Goal: Information Seeking & Learning: Learn about a topic

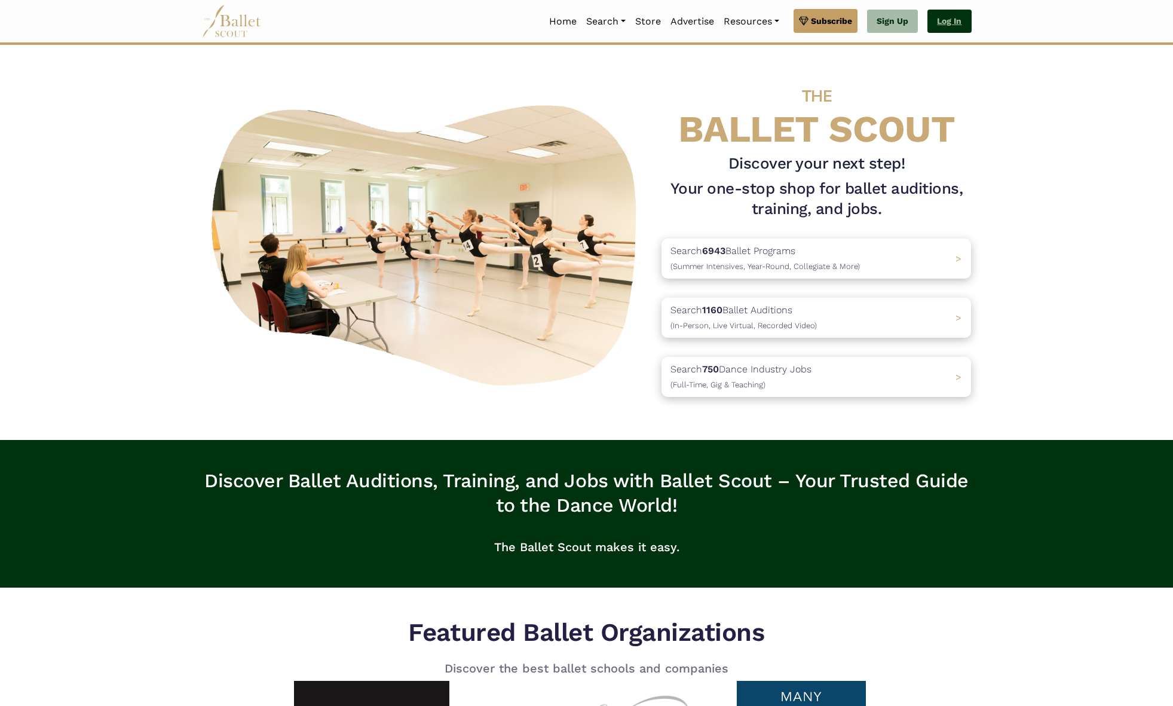
click at [958, 22] on link "Log In" at bounding box center [949, 22] width 44 height 24
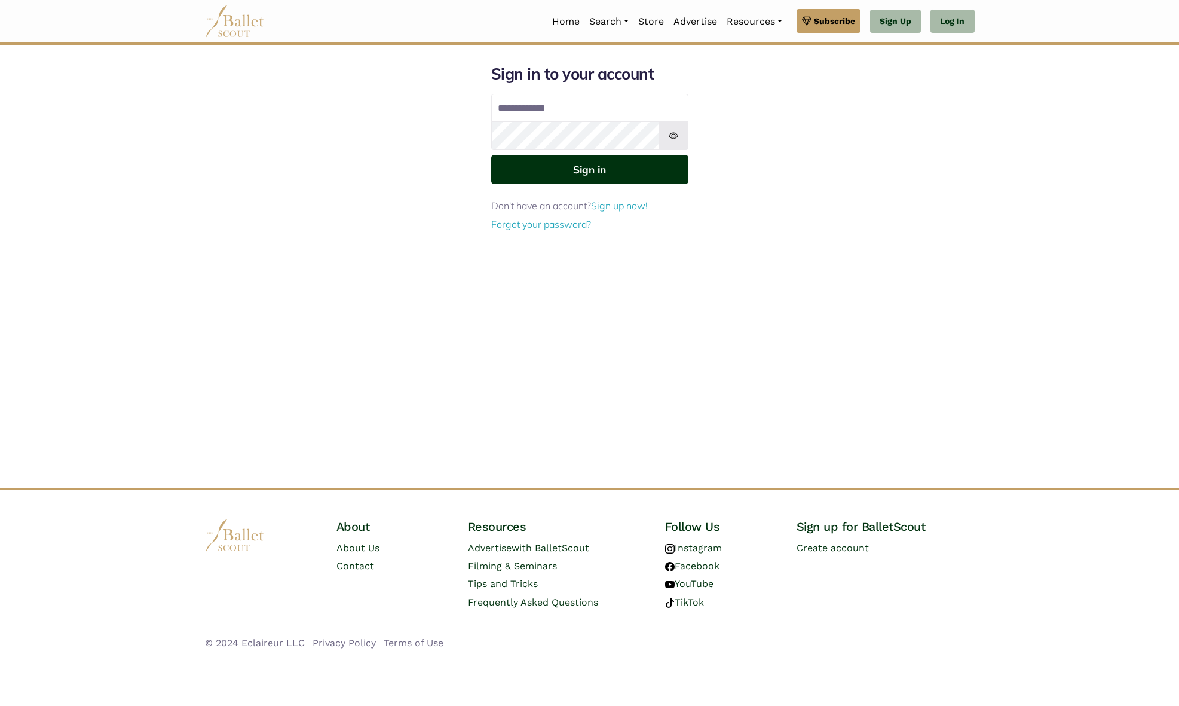
type input "**********"
click at [569, 173] on button "Sign in" at bounding box center [589, 169] width 197 height 29
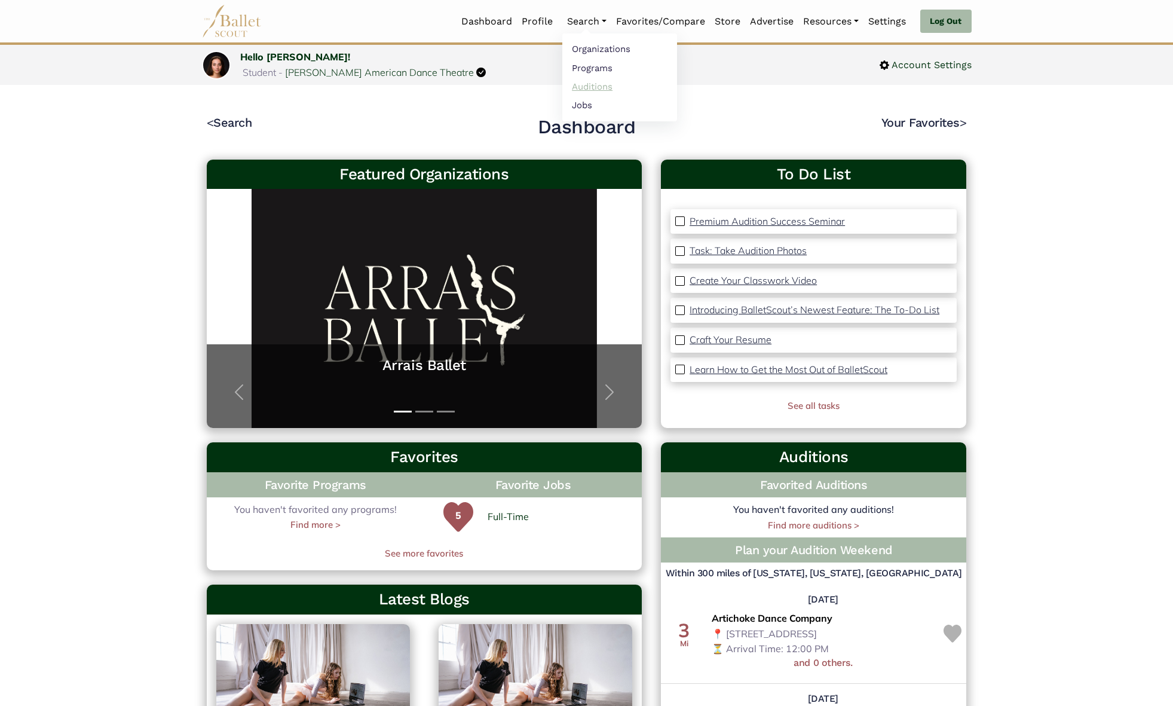
click at [591, 83] on link "Auditions" at bounding box center [619, 86] width 115 height 19
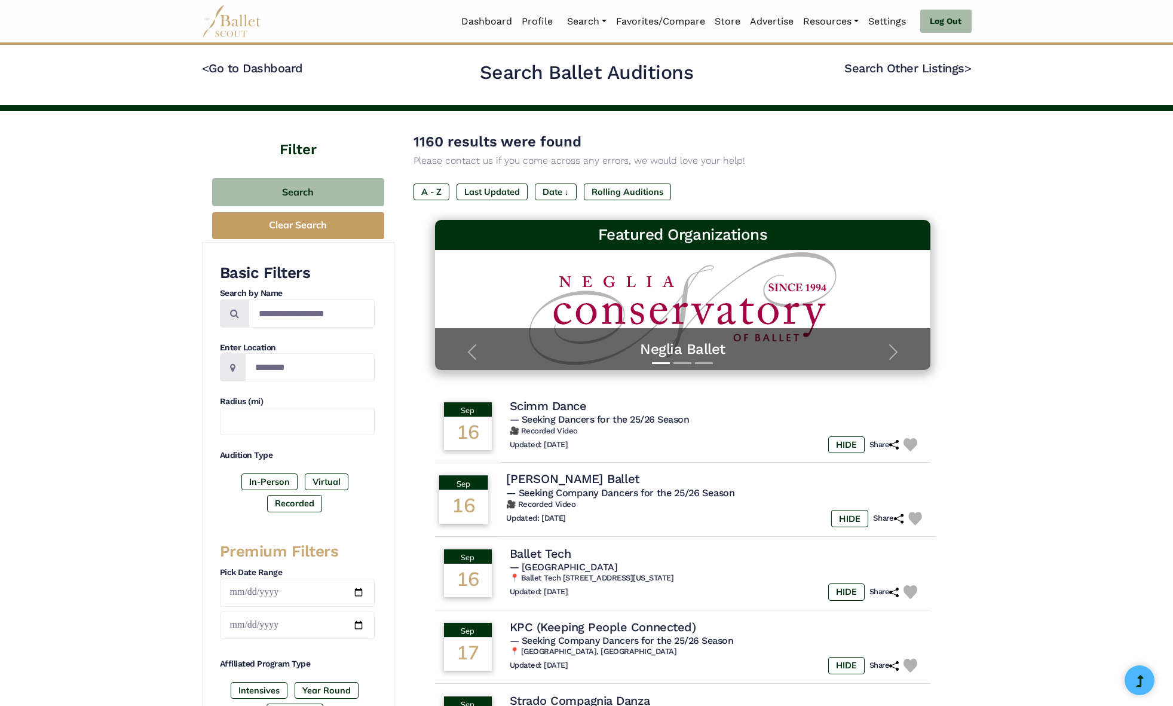
click at [566, 491] on span "— Seeking Company Dancers for the 25/26 Season" at bounding box center [620, 492] width 228 height 11
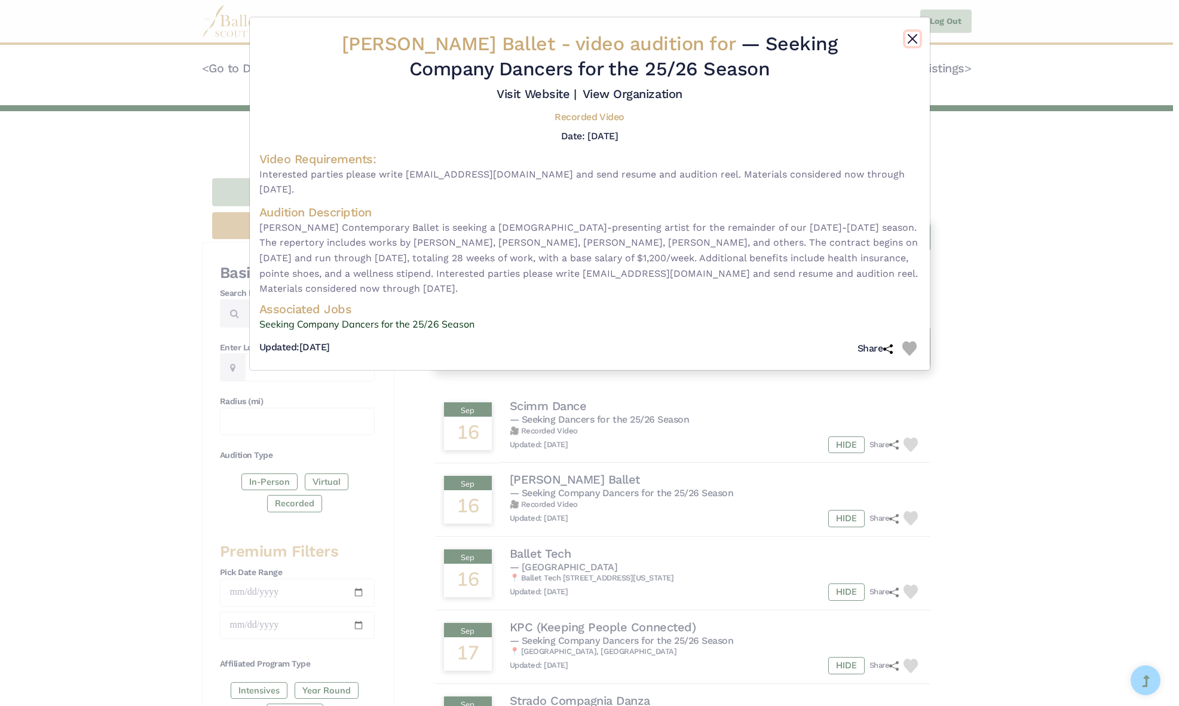
click at [910, 33] on button "Close" at bounding box center [912, 39] width 14 height 14
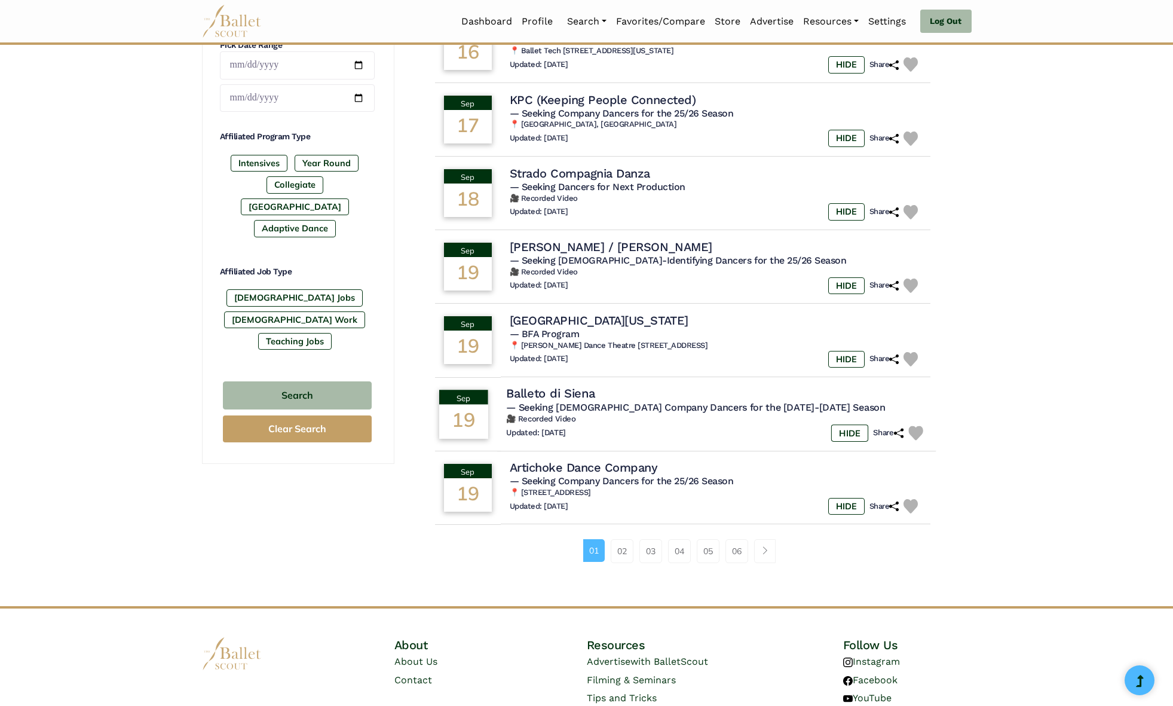
scroll to position [529, 0]
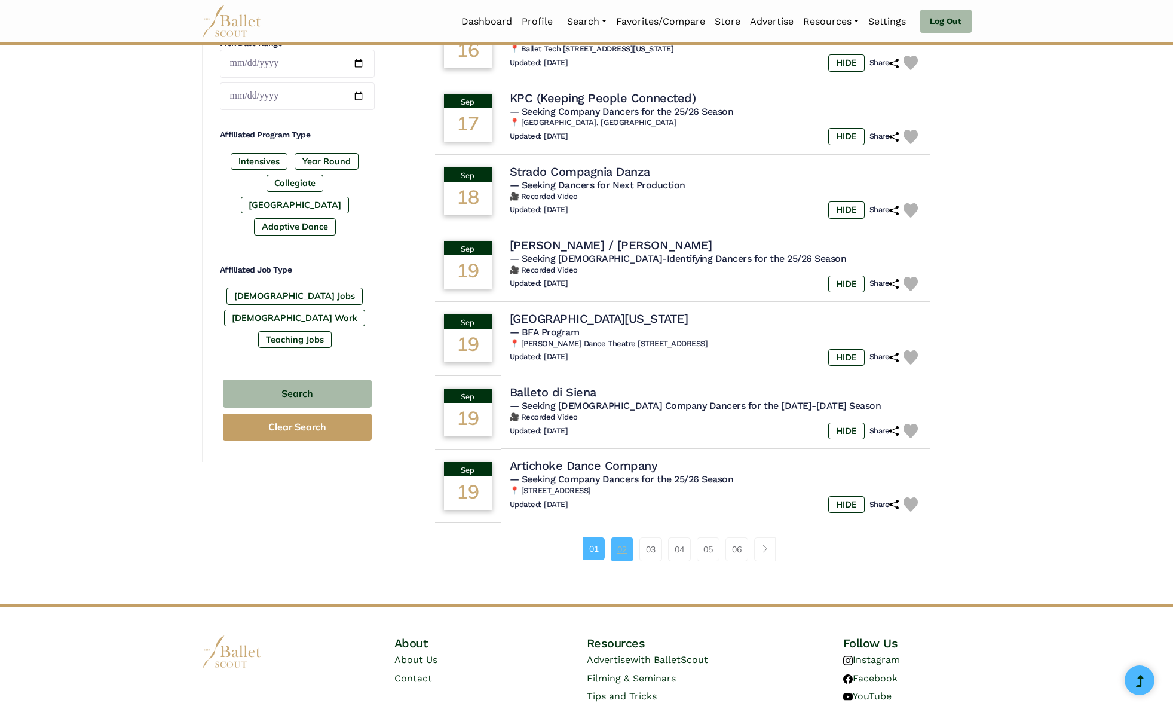
click at [620, 549] on link "02" at bounding box center [622, 549] width 23 height 24
click at [616, 489] on h6 "📍 675 Vanderbilt Ave, Brooklyn, NY 11238-4431" at bounding box center [716, 491] width 421 height 10
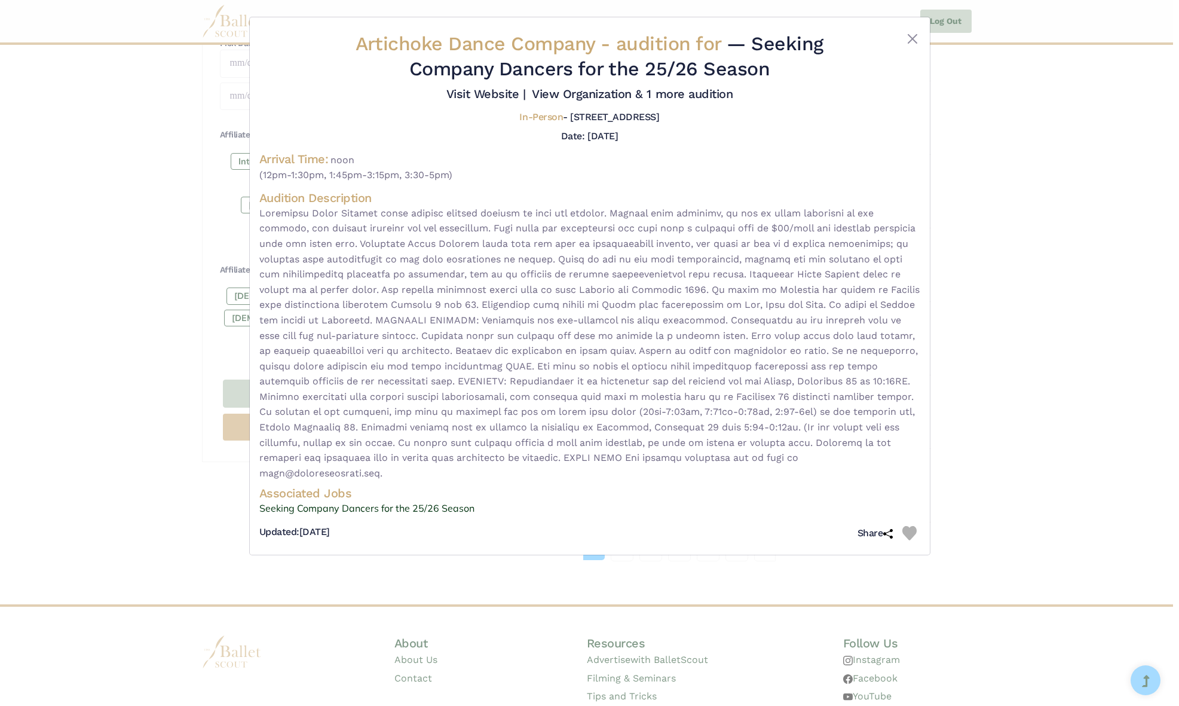
click at [169, 456] on div "Artichoke Dance Company - audition for — Seeking Company Dancers for the 25/26 …" at bounding box center [589, 353] width 1179 height 706
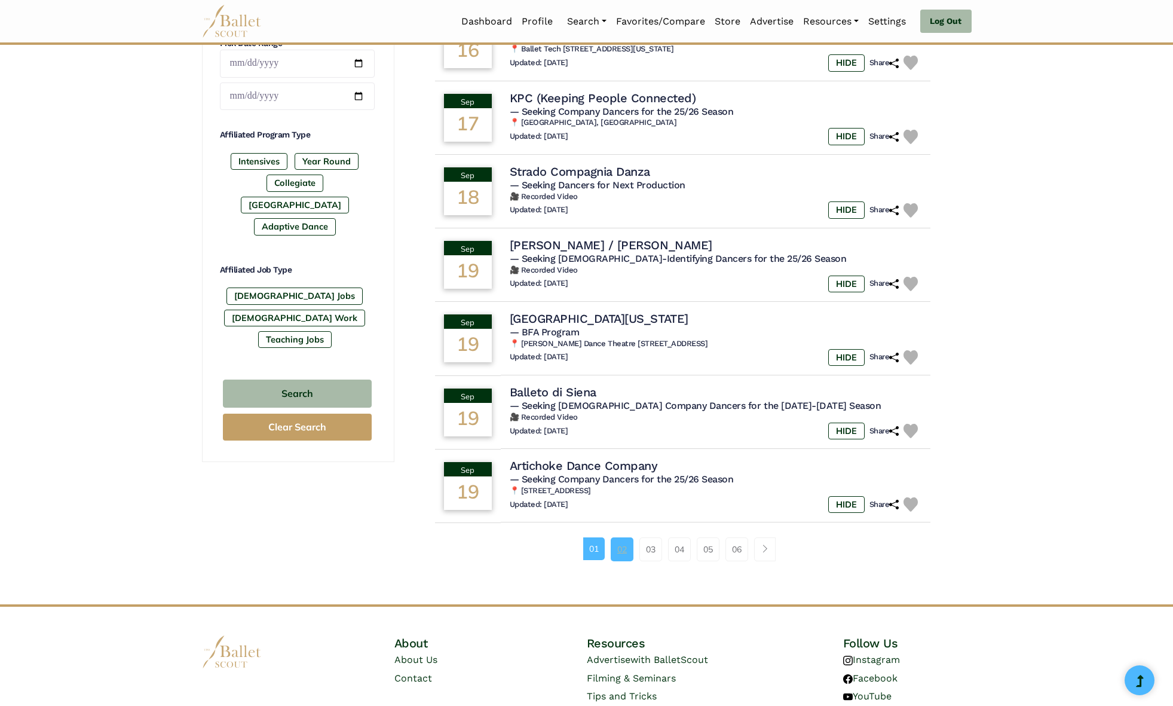
click at [626, 553] on link "02" at bounding box center [622, 549] width 23 height 24
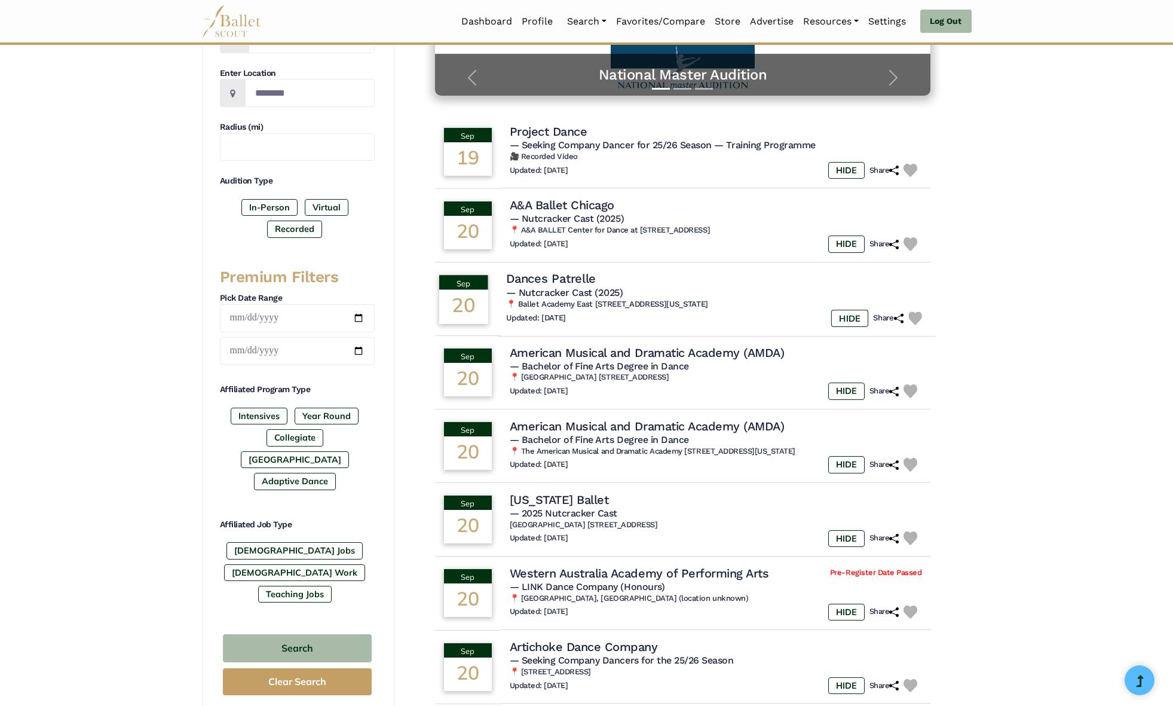
scroll to position [280, 0]
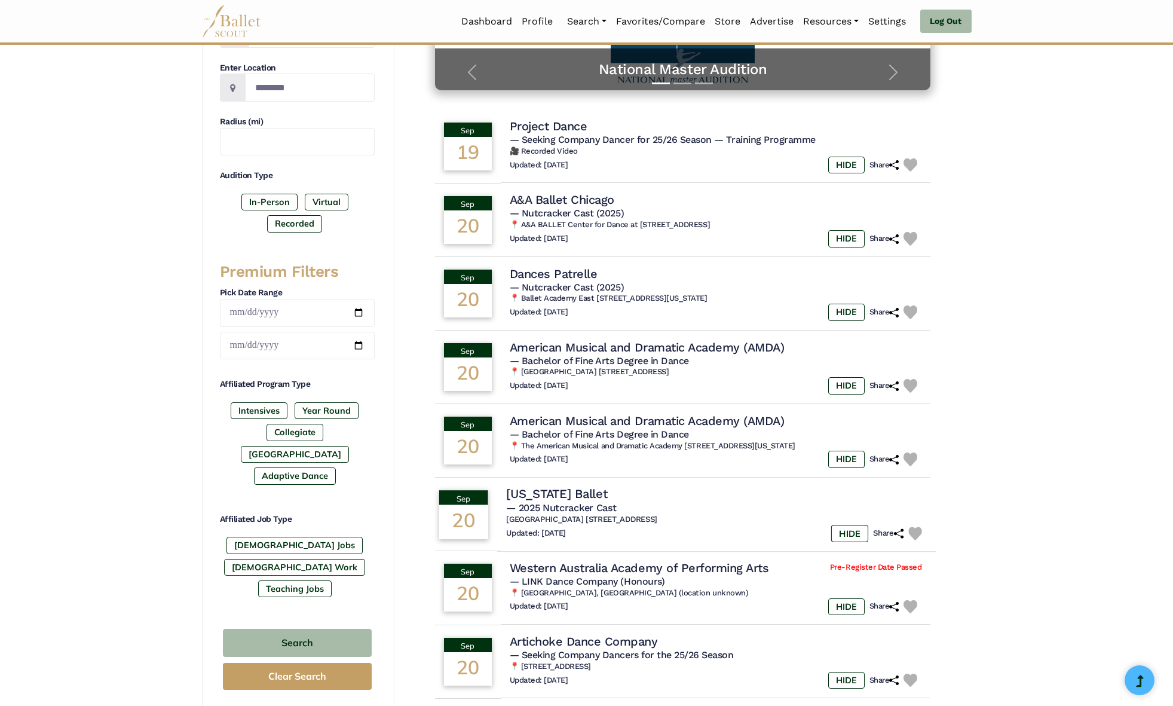
click at [664, 513] on h5 "— 2025 Nutcracker Cast" at bounding box center [716, 507] width 421 height 13
click at [565, 488] on h4 "Washington Ballet" at bounding box center [556, 494] width 101 height 16
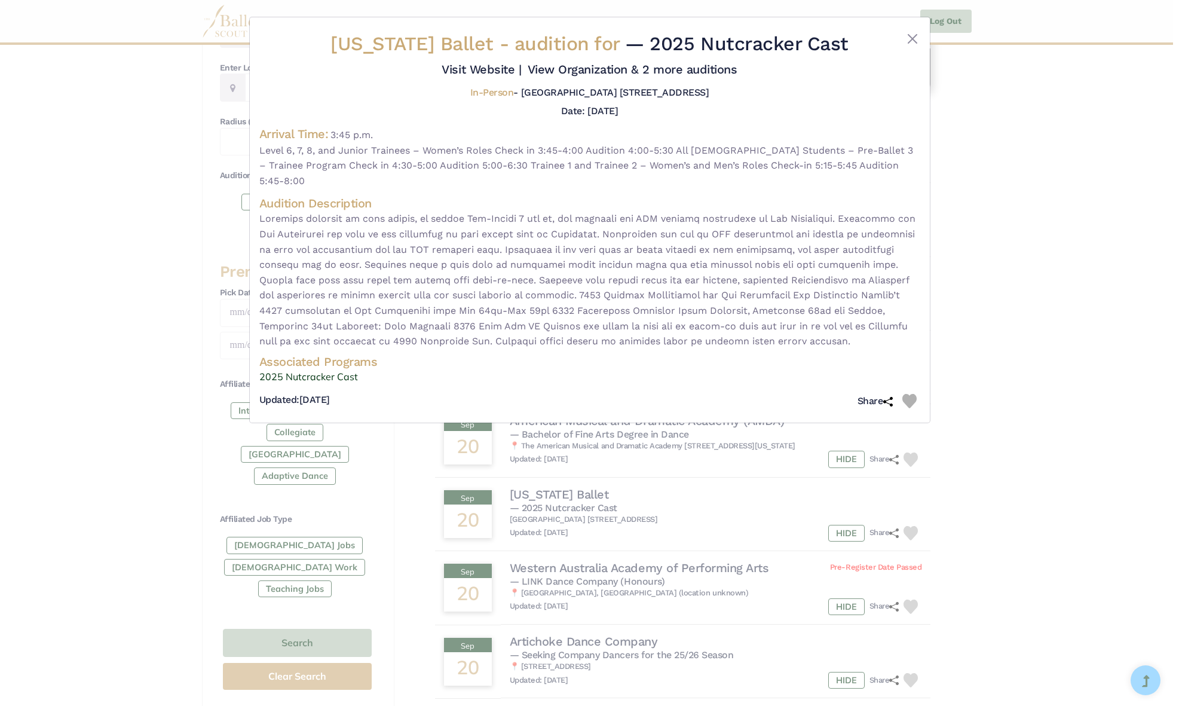
click at [21, 199] on div "Washington Ballet - audition for — 2025 Nutcracker Cast Visit Website |" at bounding box center [589, 353] width 1179 height 706
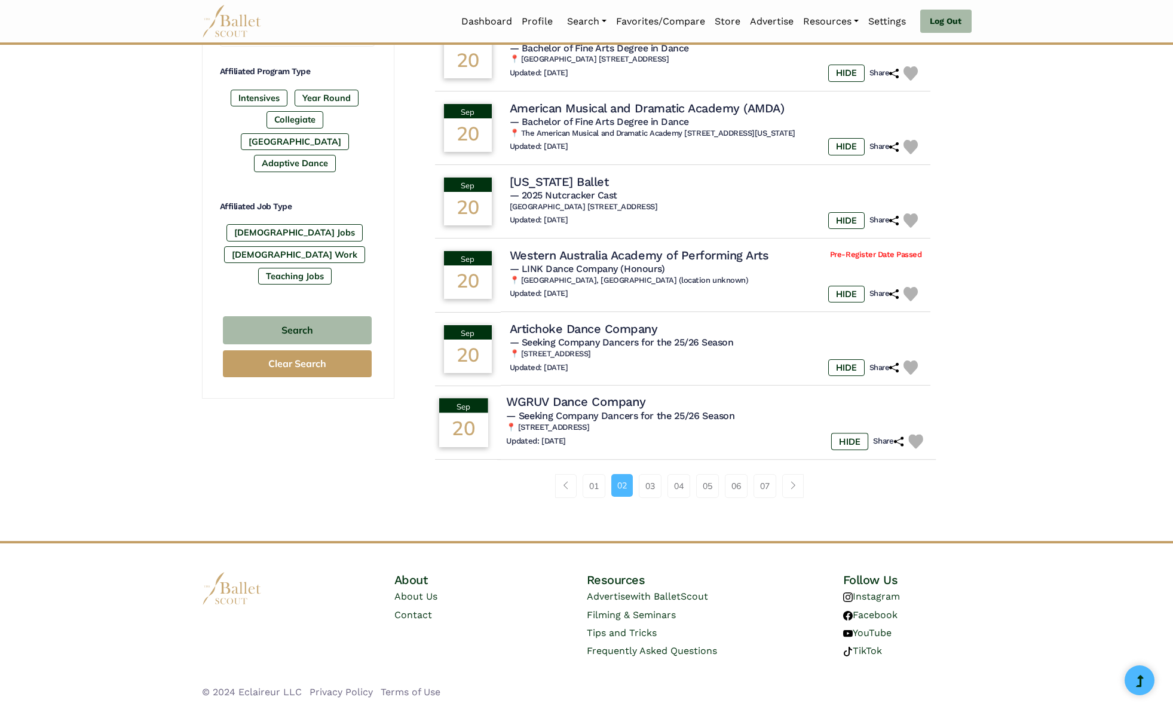
scroll to position [595, 0]
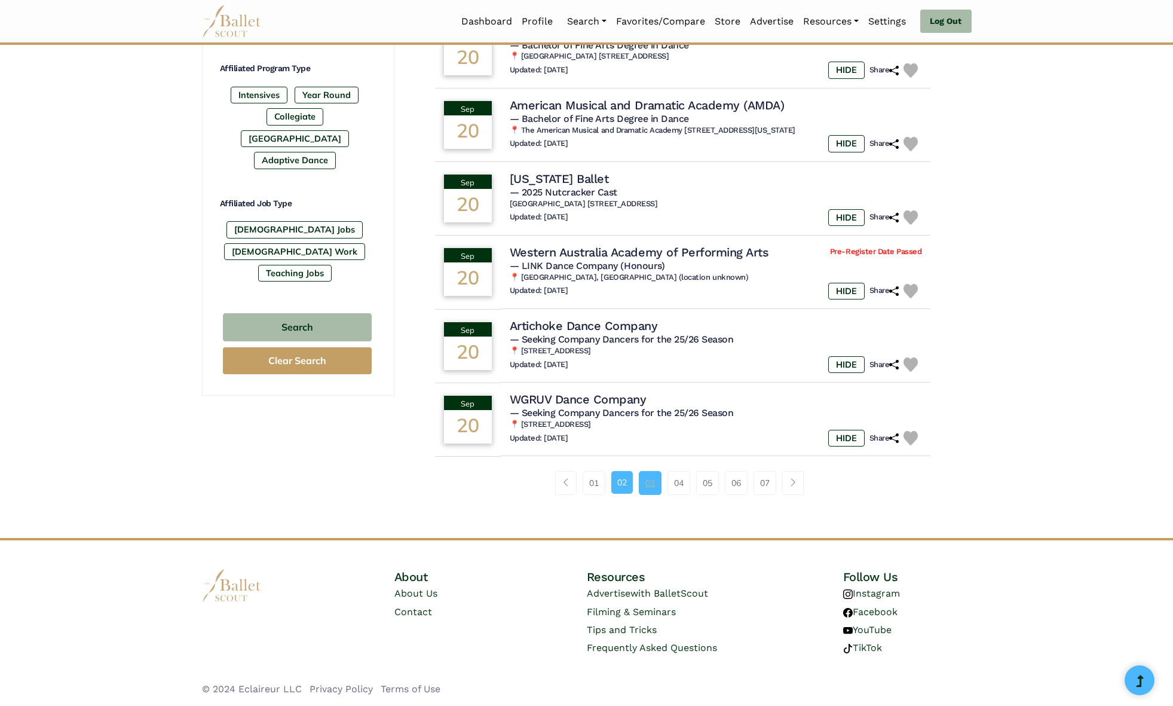
click at [648, 483] on link "03" at bounding box center [650, 483] width 23 height 24
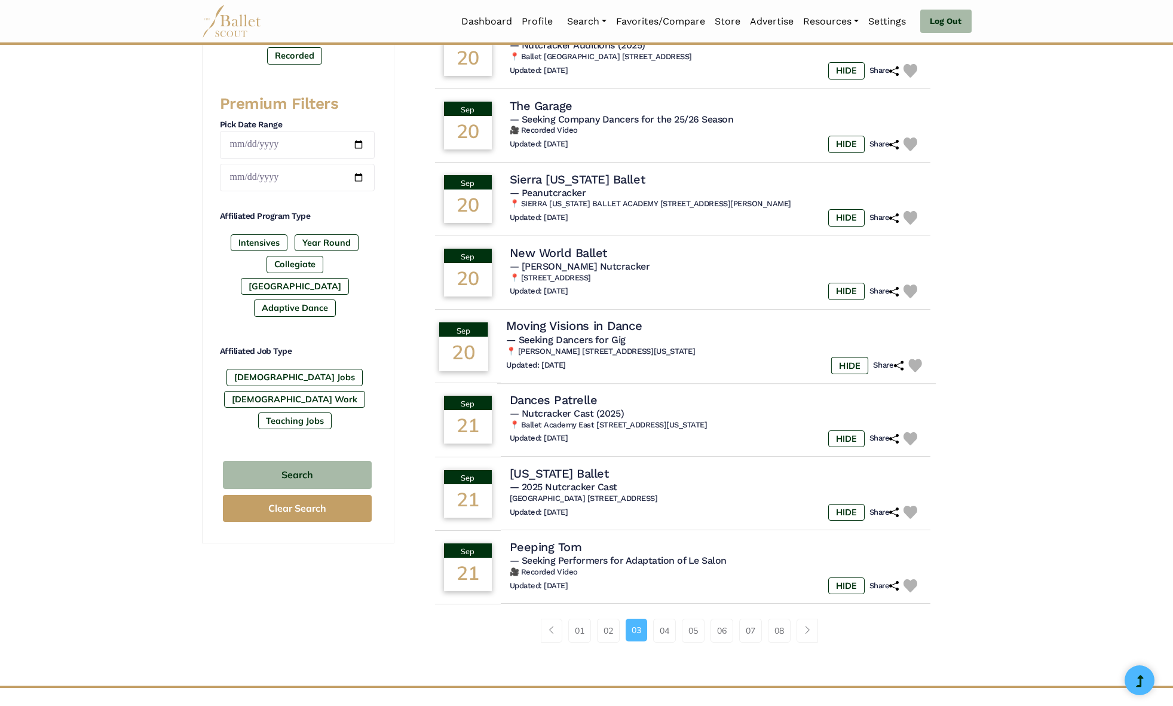
scroll to position [558, 0]
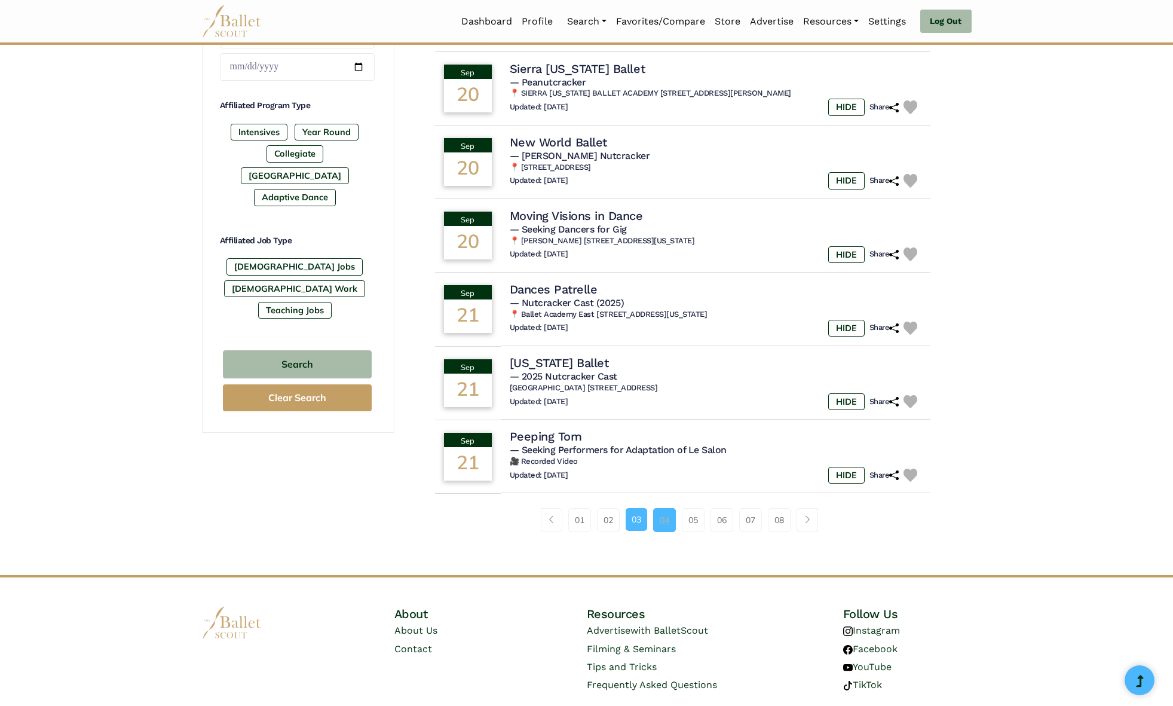
click at [661, 521] on link "04" at bounding box center [664, 520] width 23 height 24
click at [666, 514] on link "04" at bounding box center [664, 520] width 23 height 24
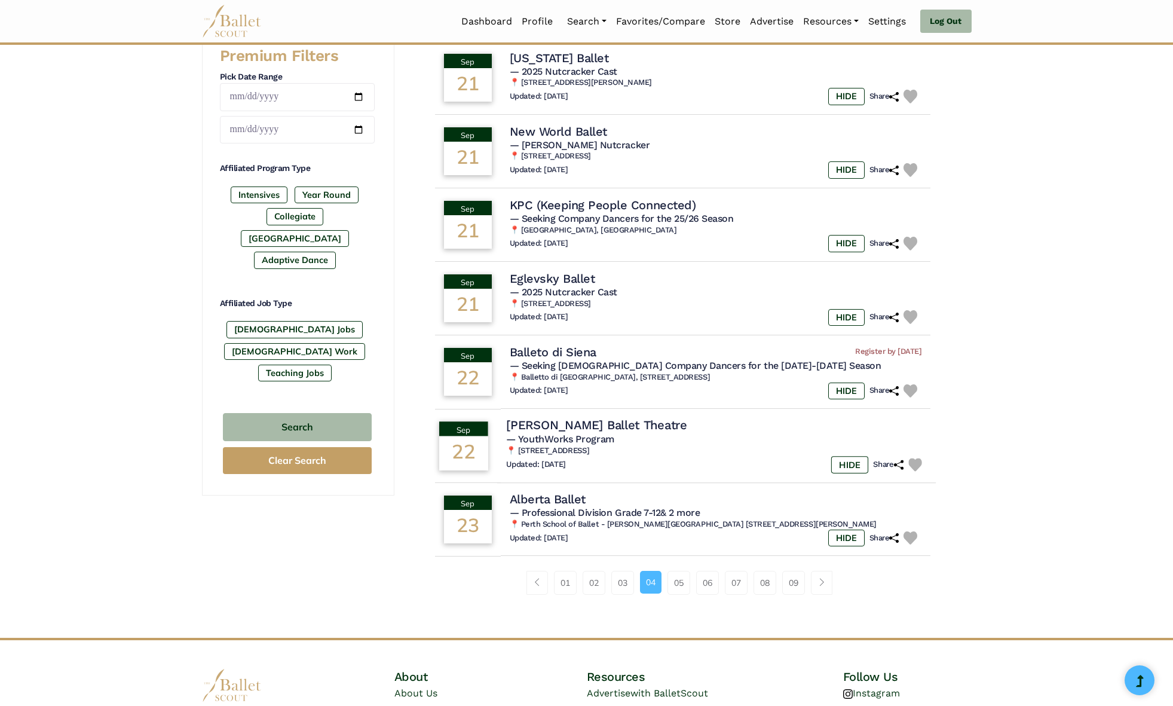
scroll to position [496, 0]
click at [681, 580] on link "05" at bounding box center [678, 582] width 23 height 24
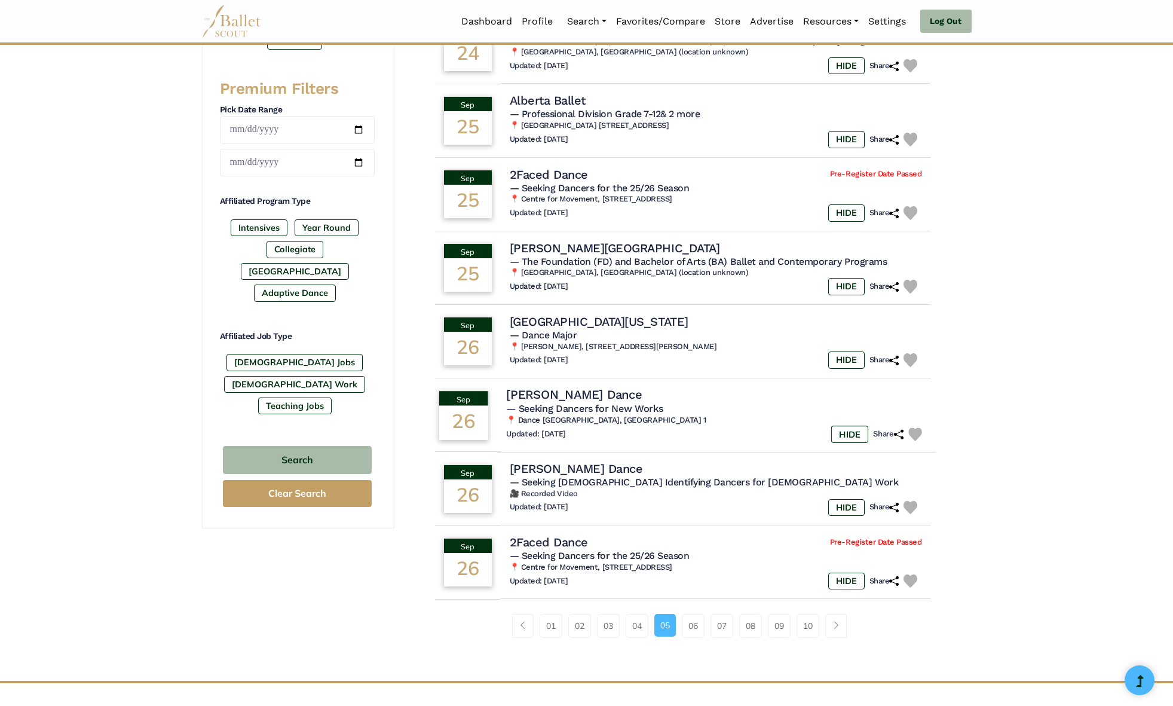
scroll to position [465, 0]
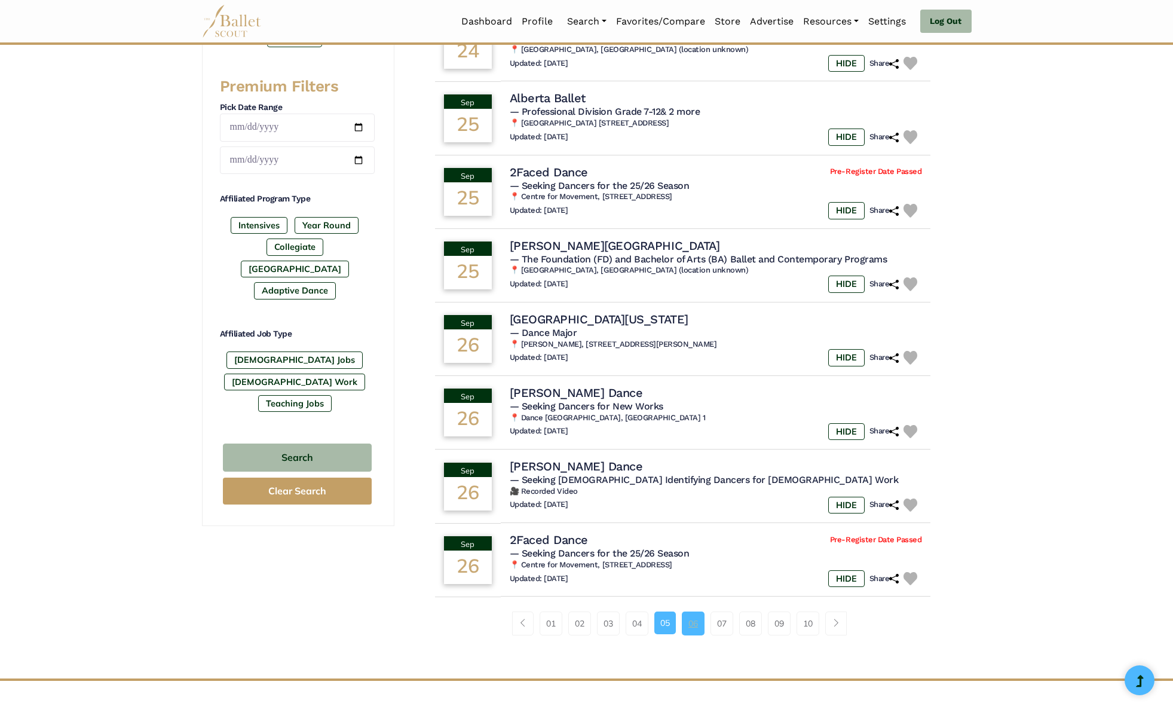
click at [696, 624] on link "06" at bounding box center [693, 623] width 23 height 24
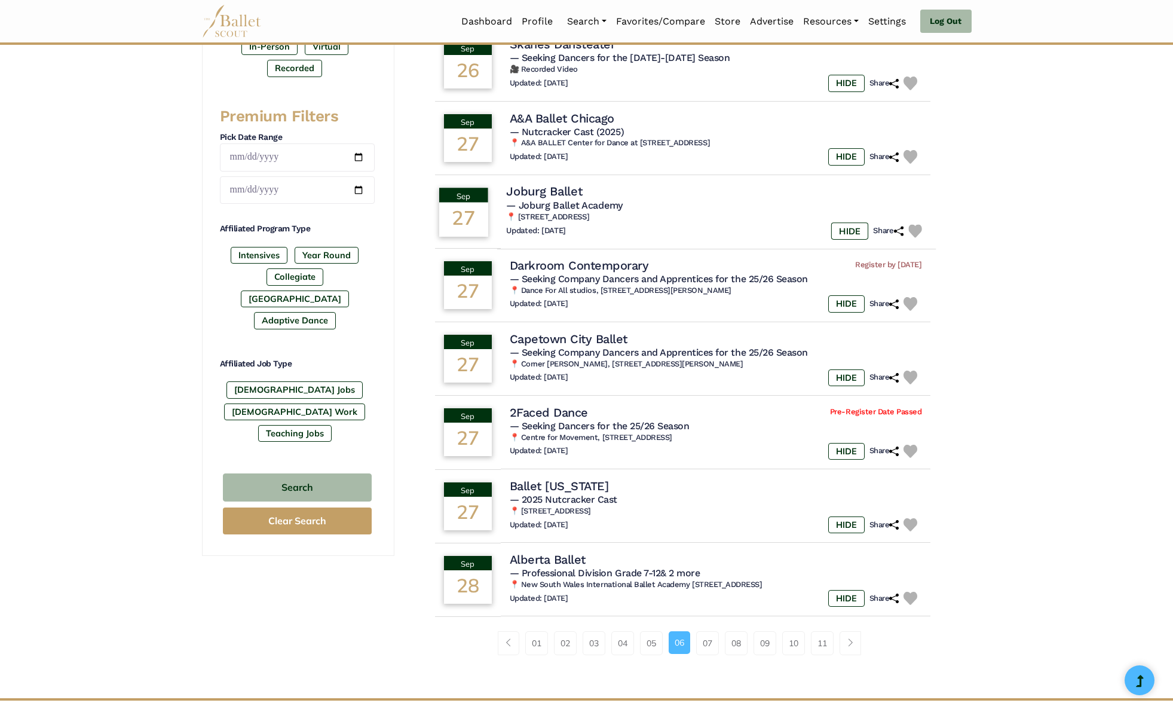
scroll to position [451, 0]
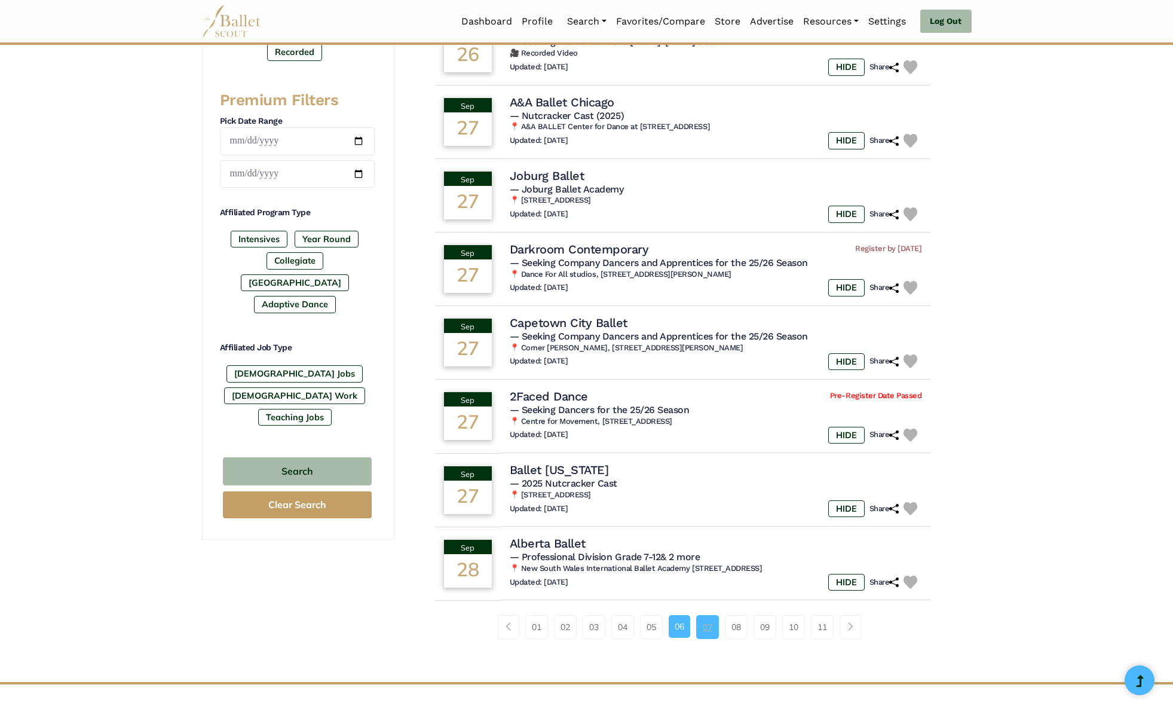
click at [709, 630] on link "07" at bounding box center [707, 627] width 23 height 24
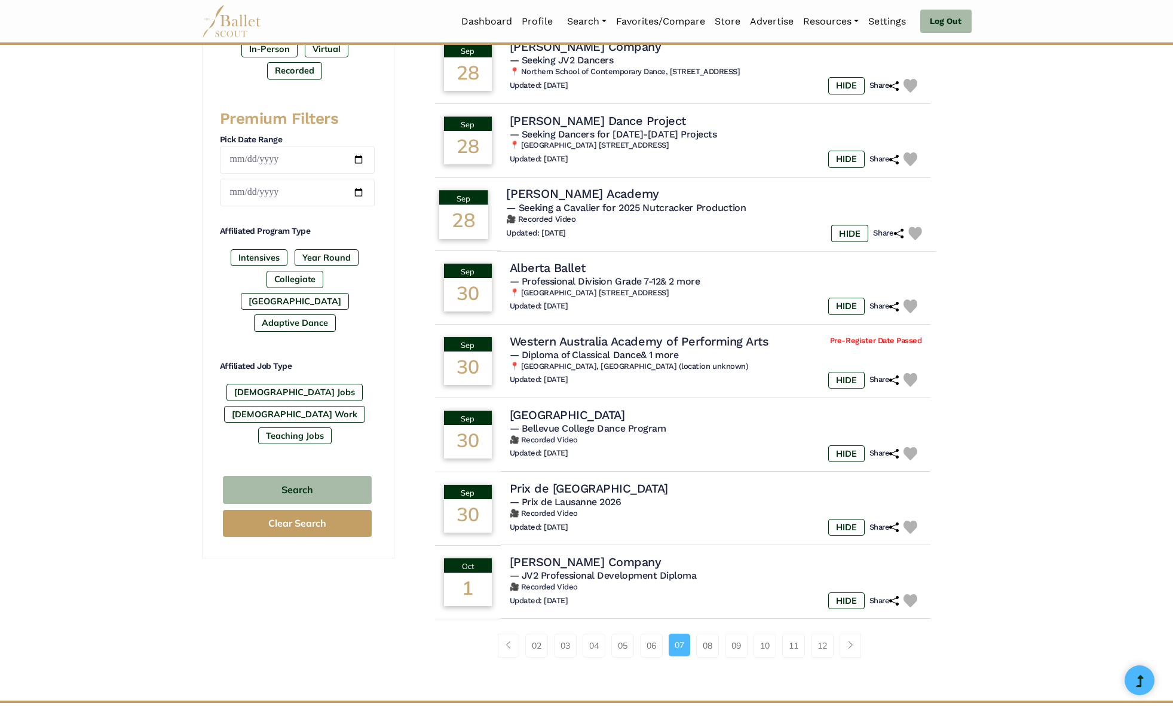
scroll to position [433, 0]
click at [710, 651] on link "08" at bounding box center [707, 645] width 23 height 24
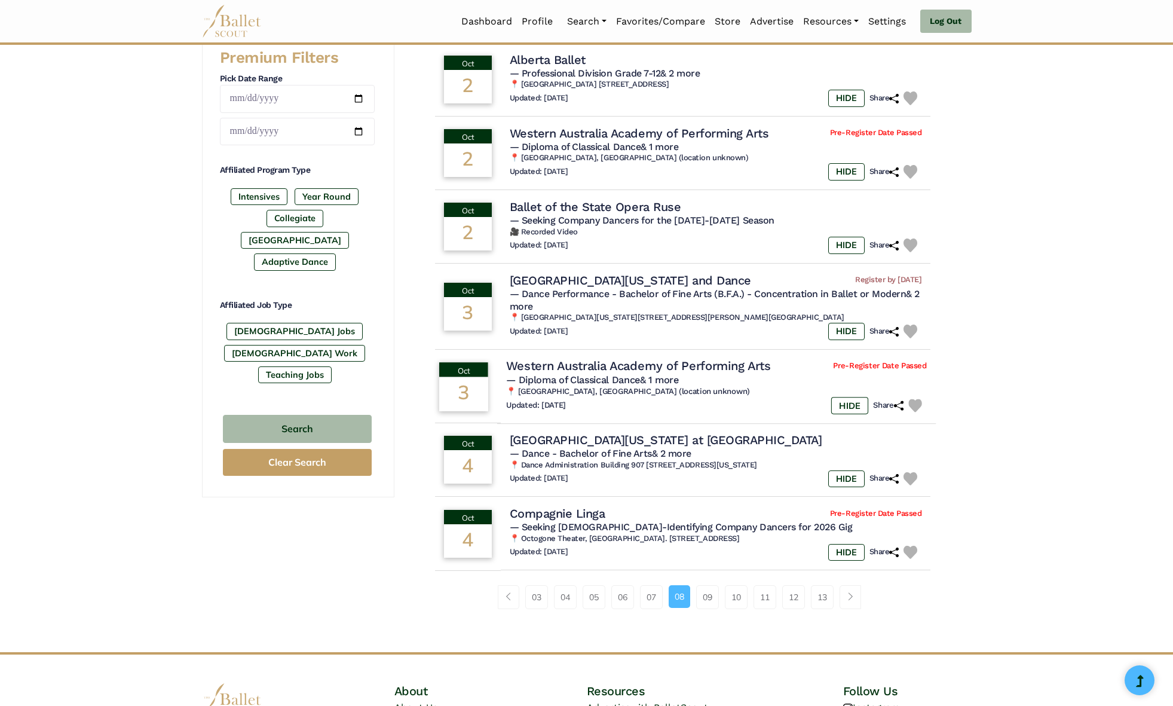
scroll to position [494, 0]
click at [710, 598] on link "09" at bounding box center [707, 596] width 23 height 24
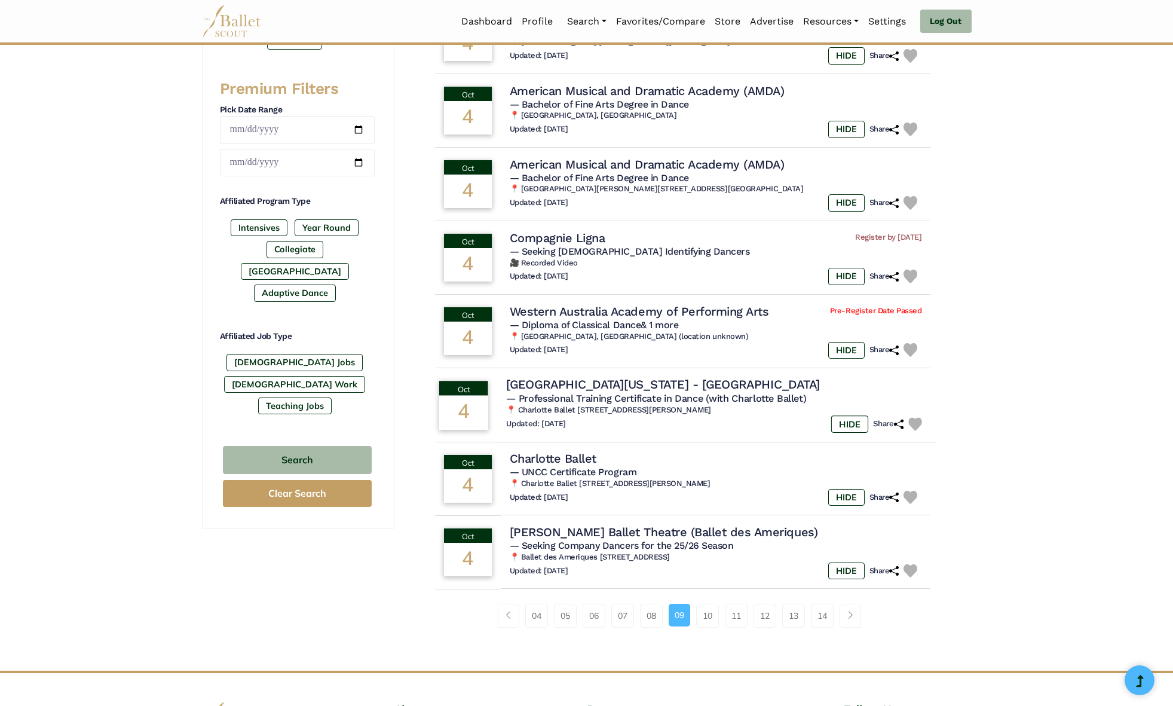
scroll to position [464, 0]
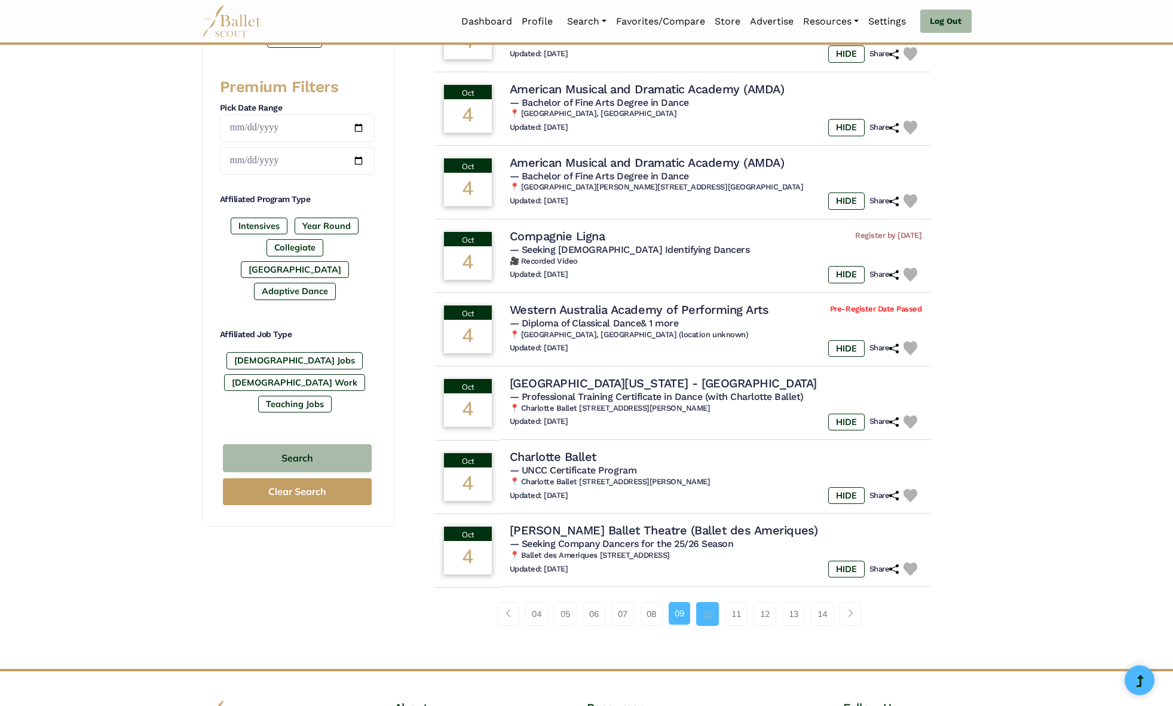
click at [708, 615] on link "10" at bounding box center [707, 614] width 23 height 24
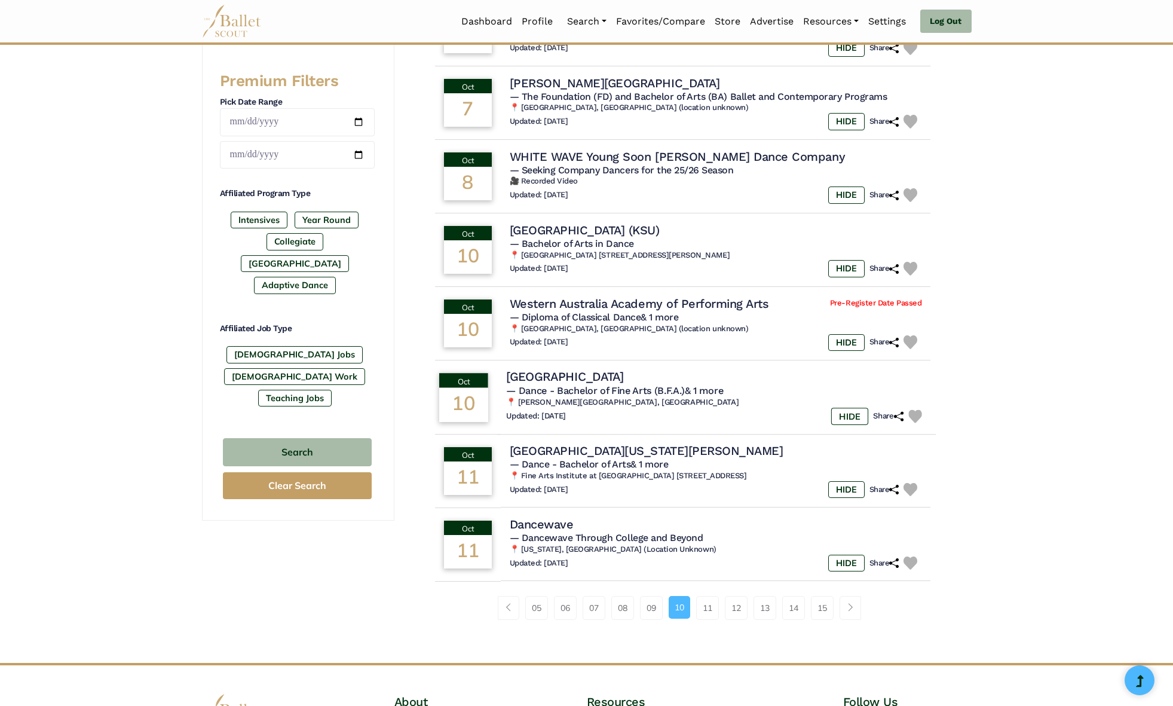
scroll to position [471, 0]
click at [707, 606] on link "11" at bounding box center [707, 607] width 23 height 24
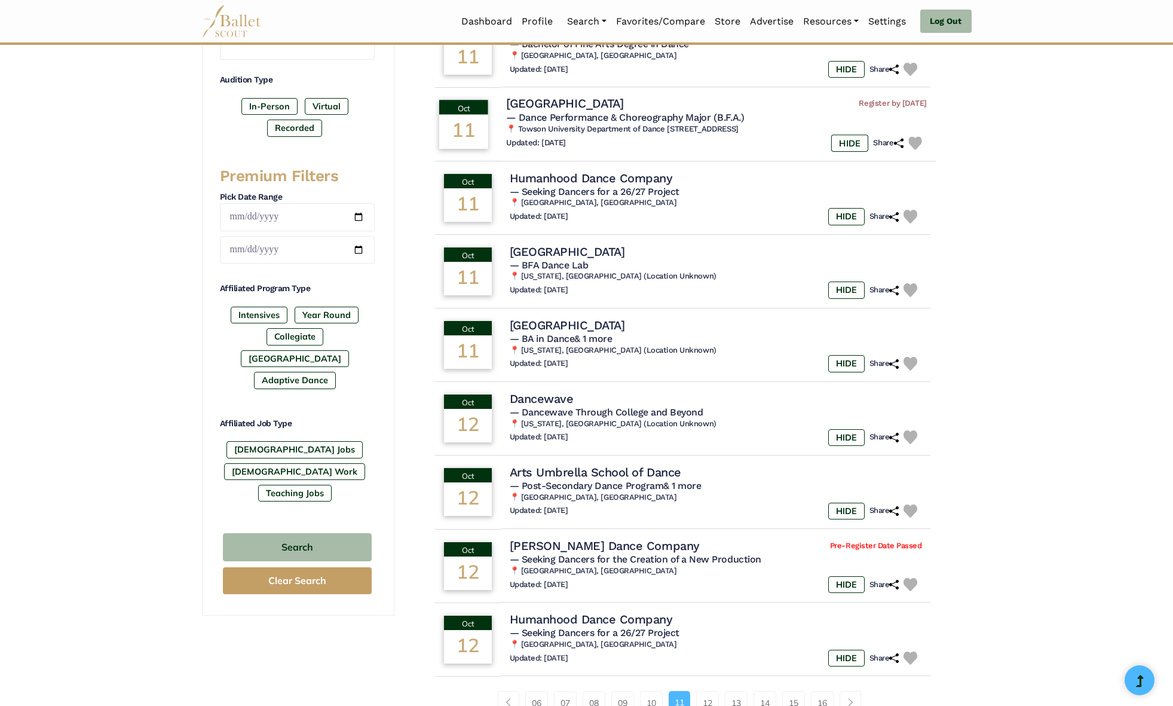
scroll to position [464, 0]
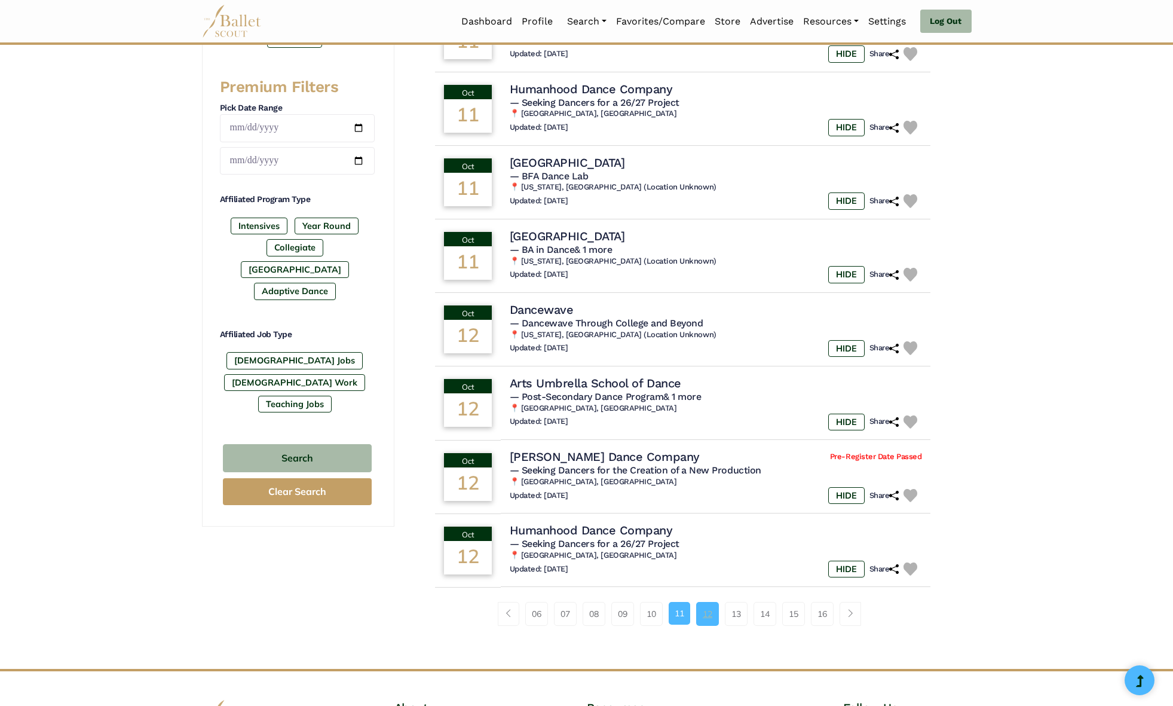
click at [709, 618] on link "12" at bounding box center [707, 614] width 23 height 24
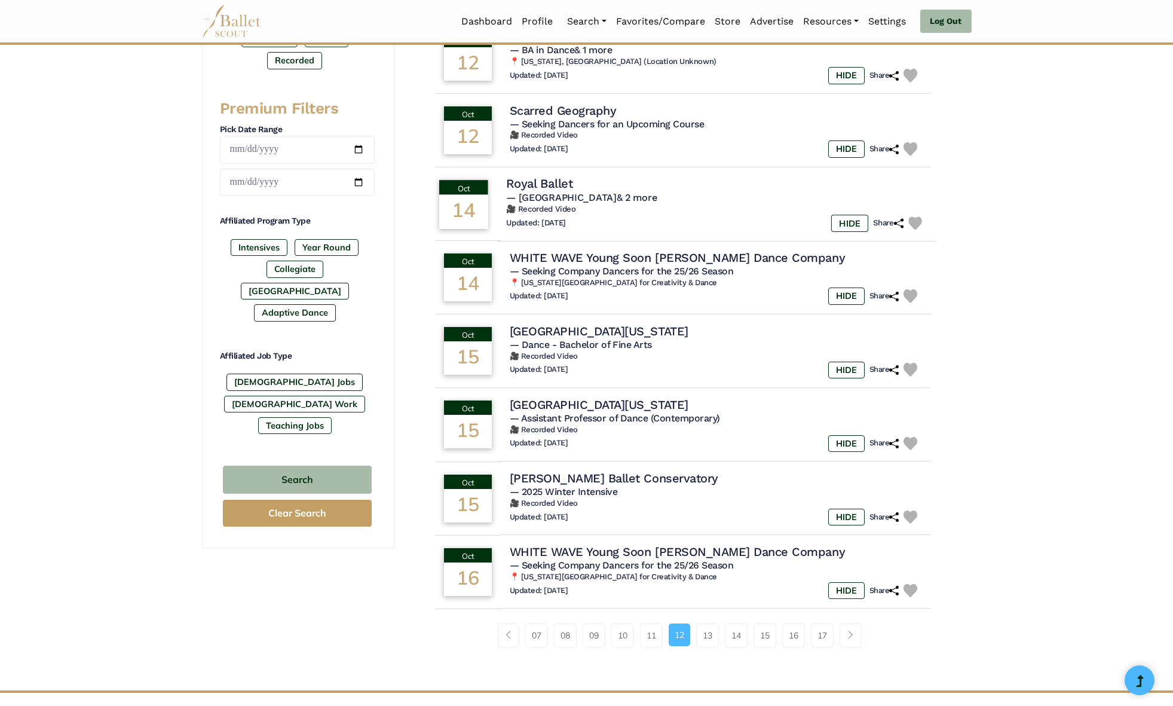
scroll to position [456, 0]
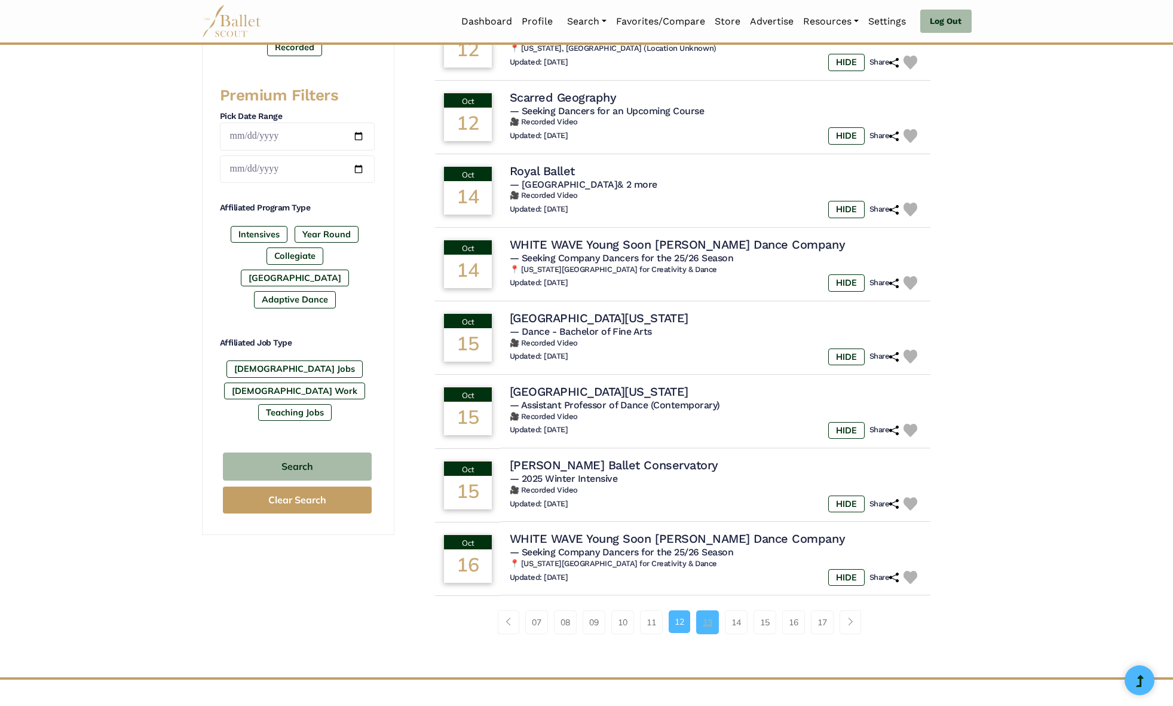
click at [703, 617] on link "13" at bounding box center [707, 622] width 23 height 24
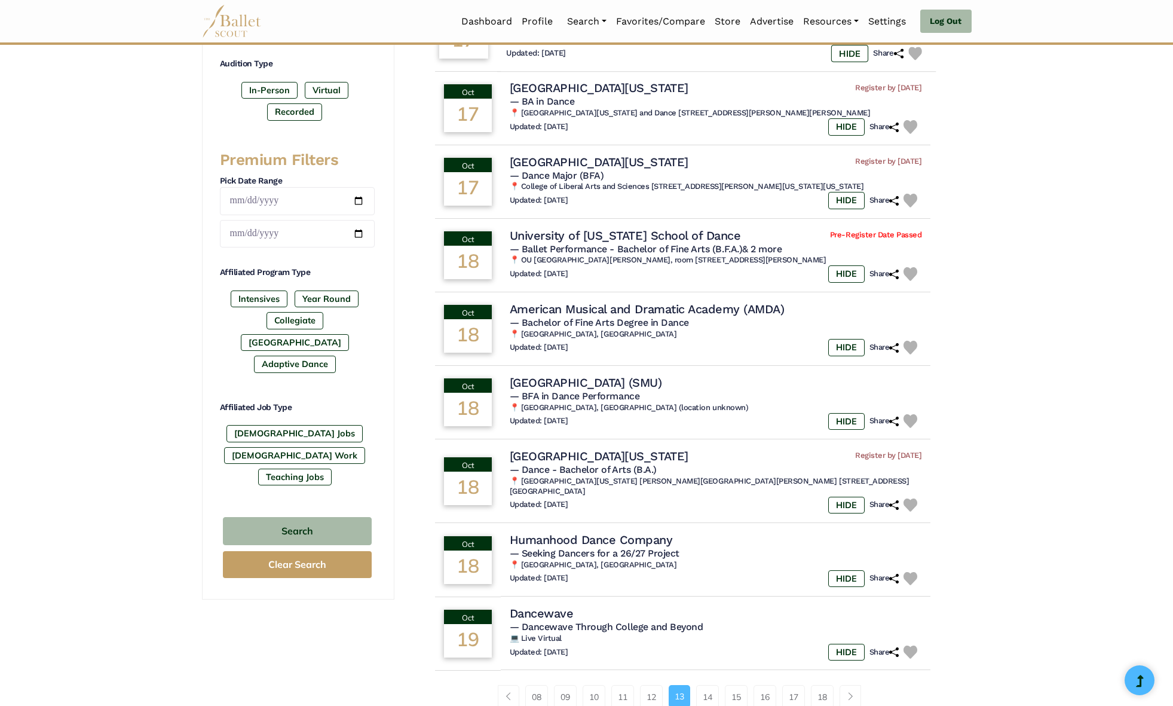
scroll to position [413, 0]
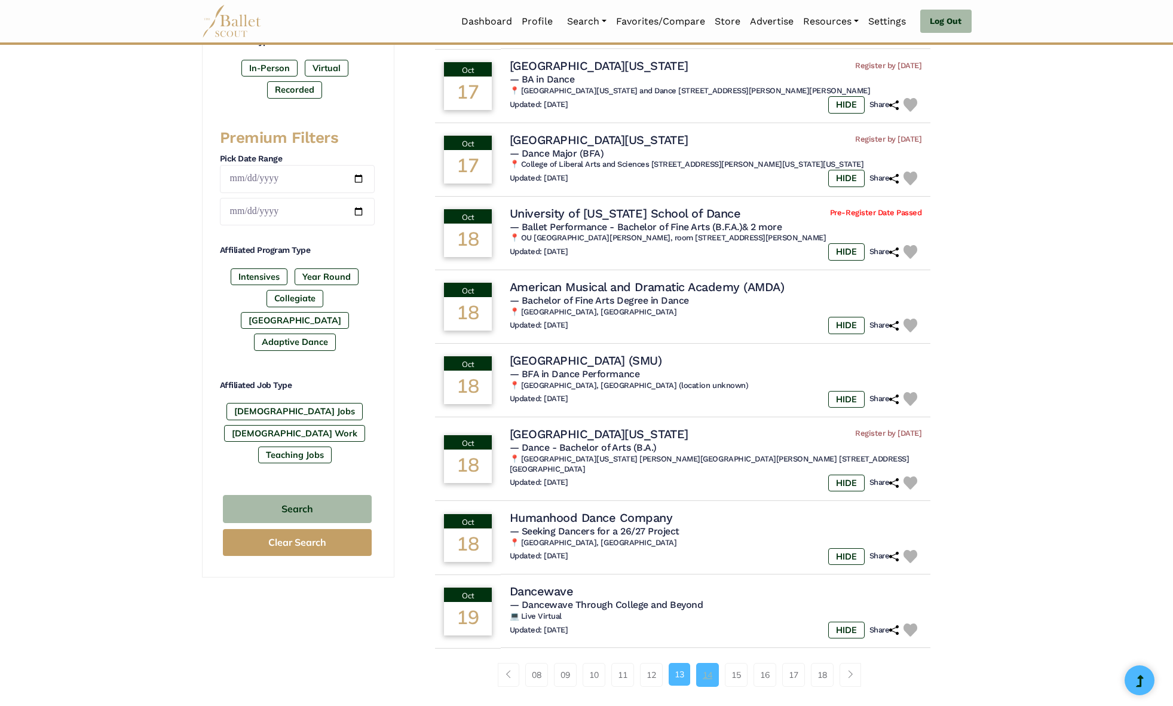
click at [710, 664] on link "14" at bounding box center [707, 675] width 23 height 24
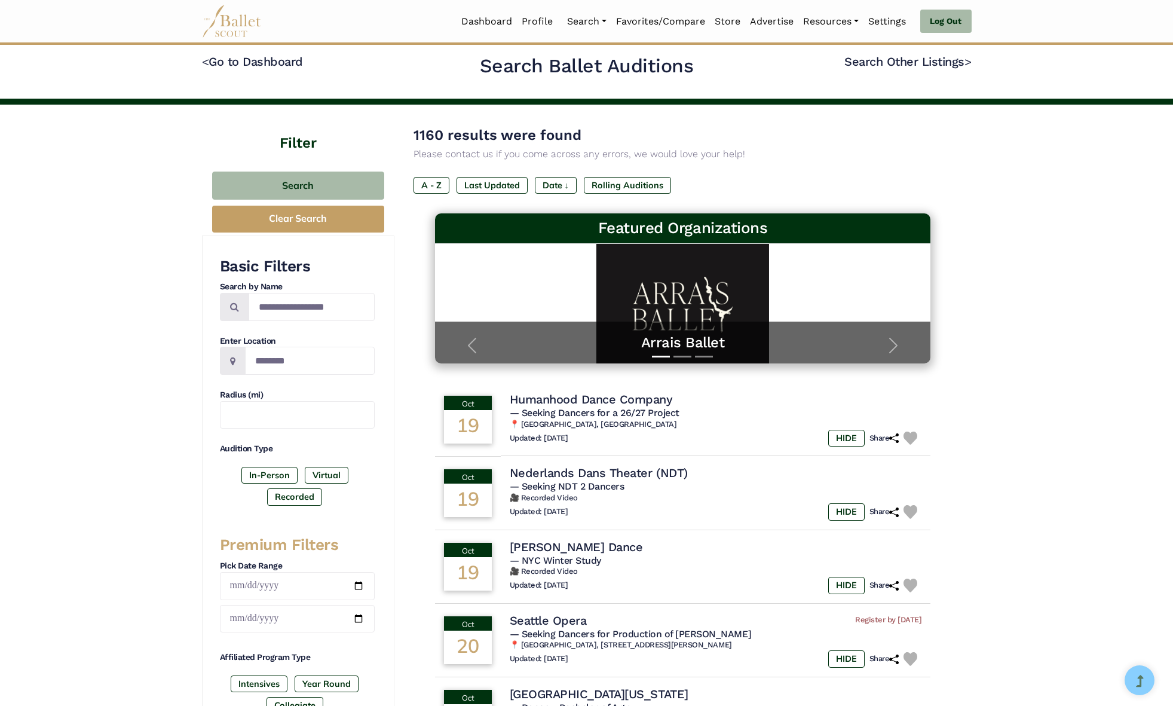
scroll to position [8, 0]
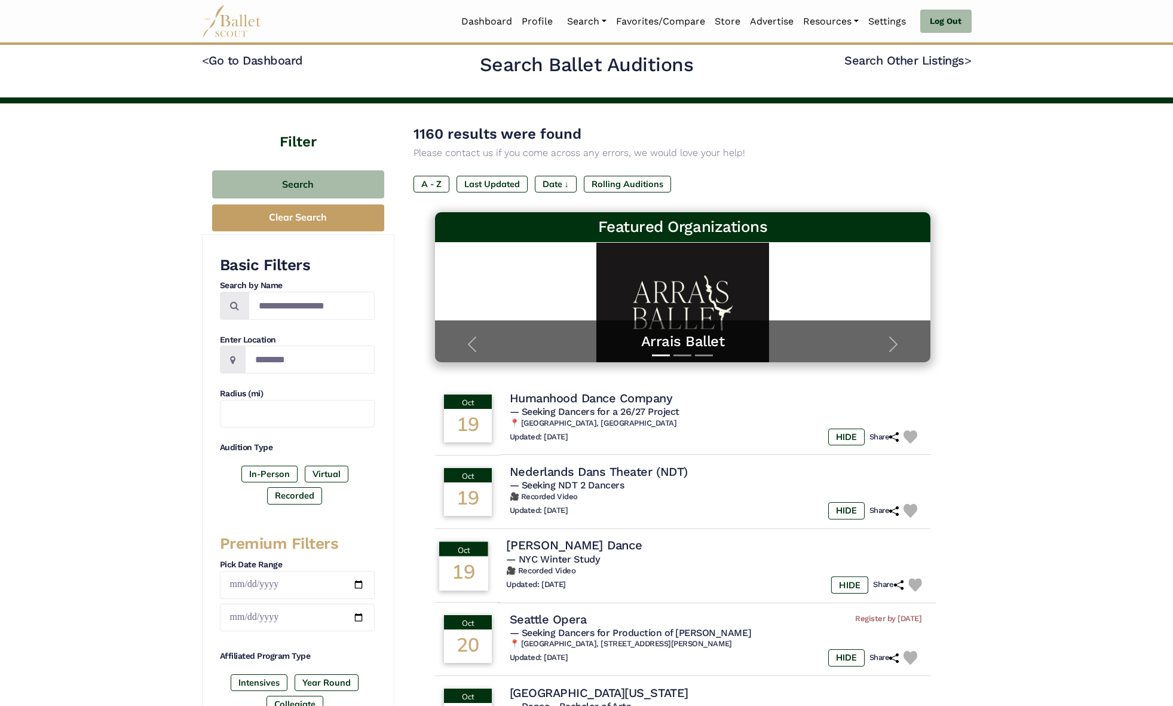
click at [600, 559] on h5 "— NYC Winter Study" at bounding box center [716, 559] width 421 height 13
click at [567, 546] on h4 "[PERSON_NAME] Dance" at bounding box center [574, 545] width 136 height 16
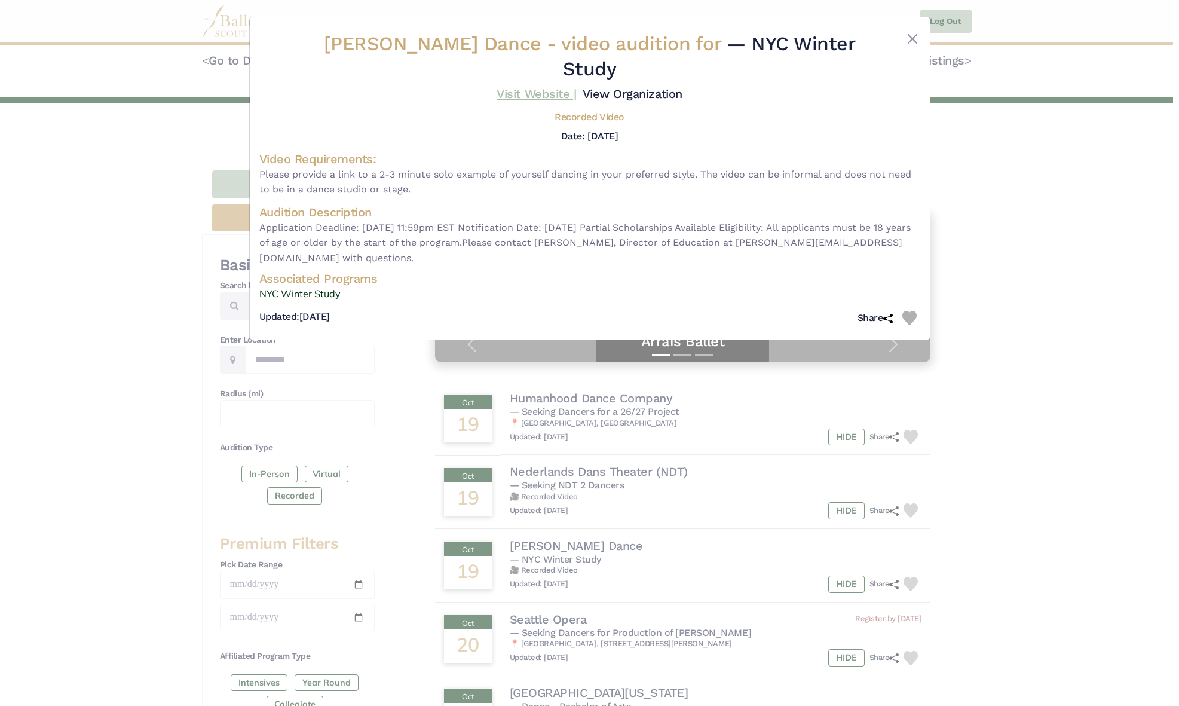
click at [549, 87] on link "Visit Website |" at bounding box center [536, 94] width 79 height 14
click at [915, 32] on div "Gibney Dance - video audition for — NYC Winter Study Visit Website | View Organ…" at bounding box center [590, 178] width 680 height 322
click at [914, 35] on button "Close" at bounding box center [912, 39] width 14 height 14
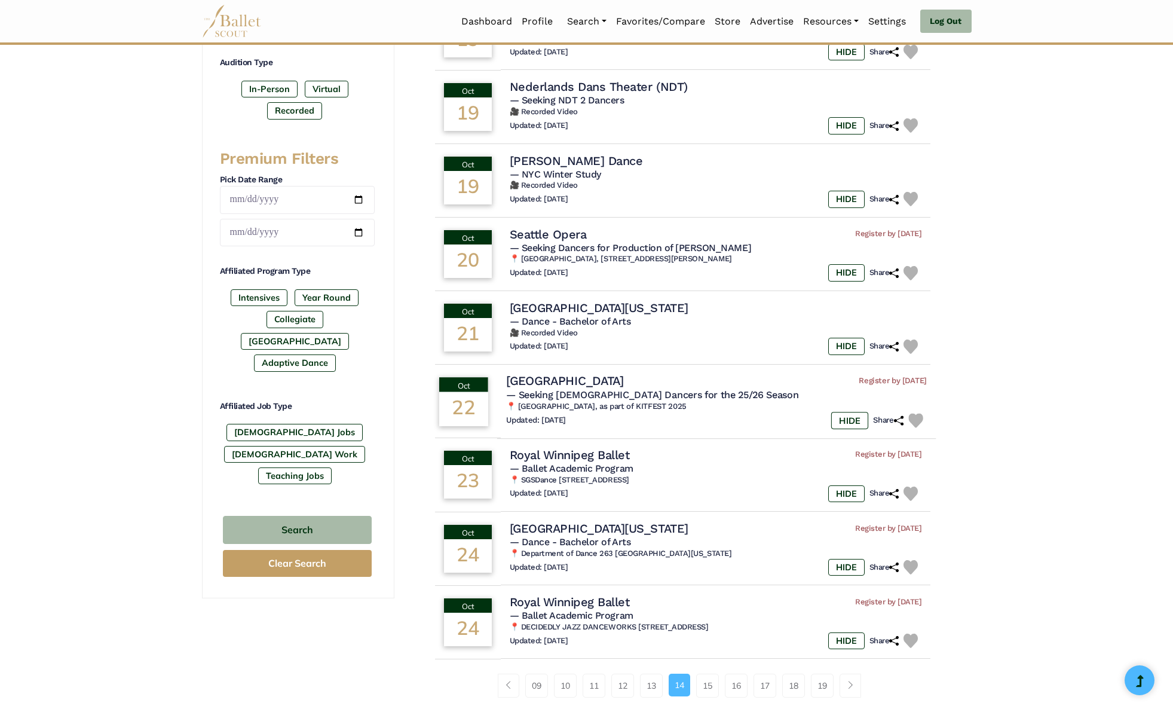
scroll to position [402, 0]
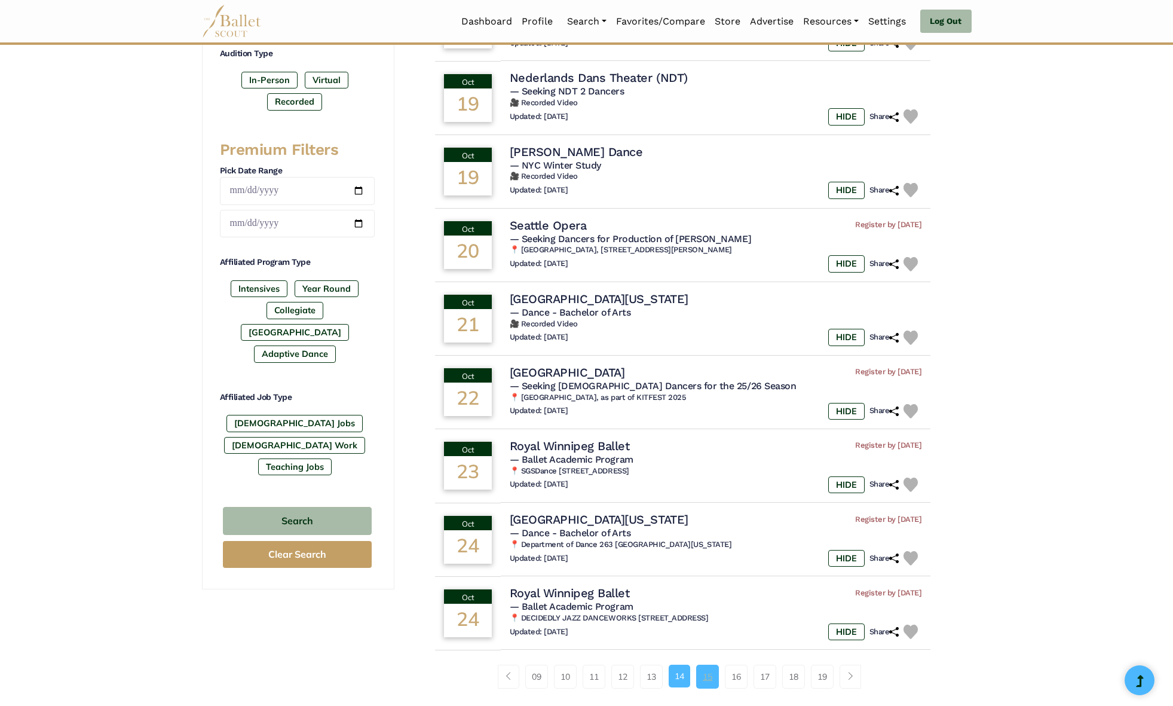
click at [710, 673] on link "15" at bounding box center [707, 676] width 23 height 24
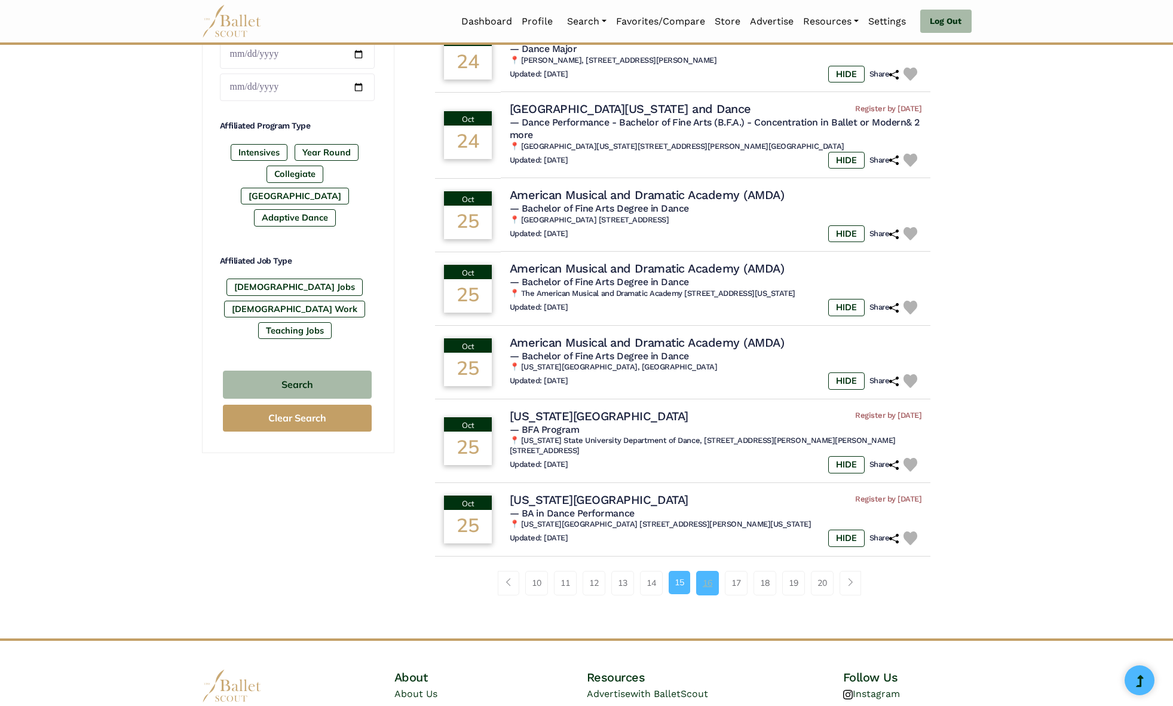
scroll to position [538, 0]
click at [712, 570] on link "16" at bounding box center [707, 582] width 23 height 24
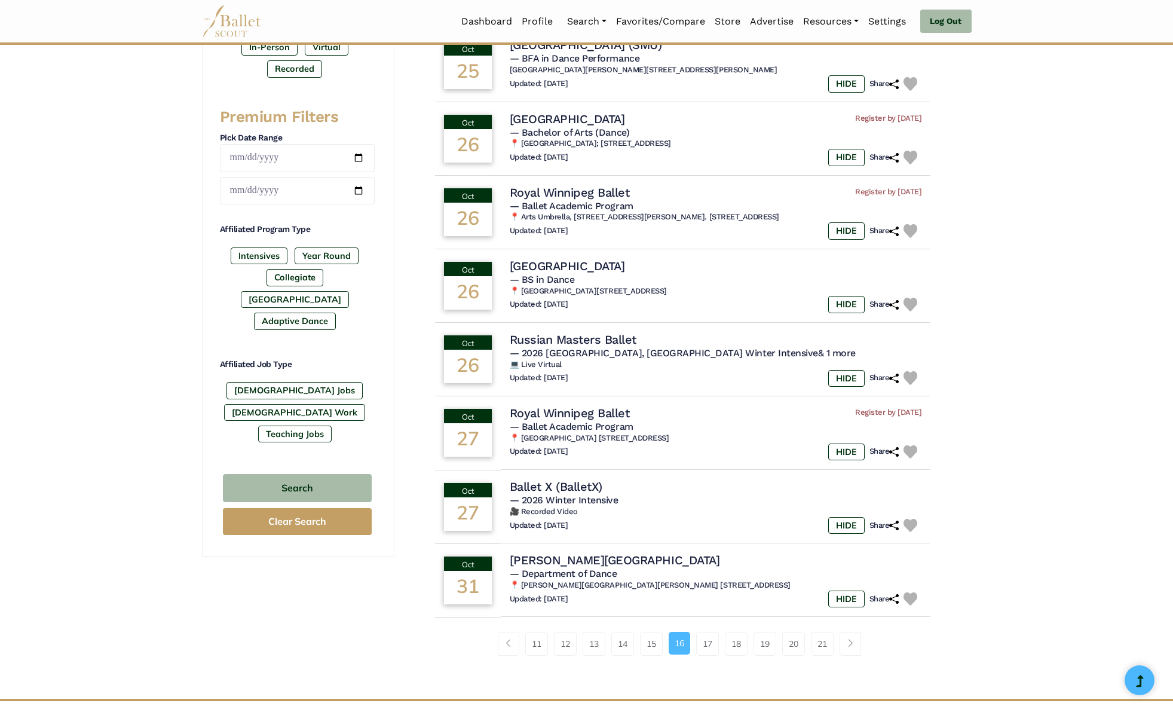
scroll to position [436, 0]
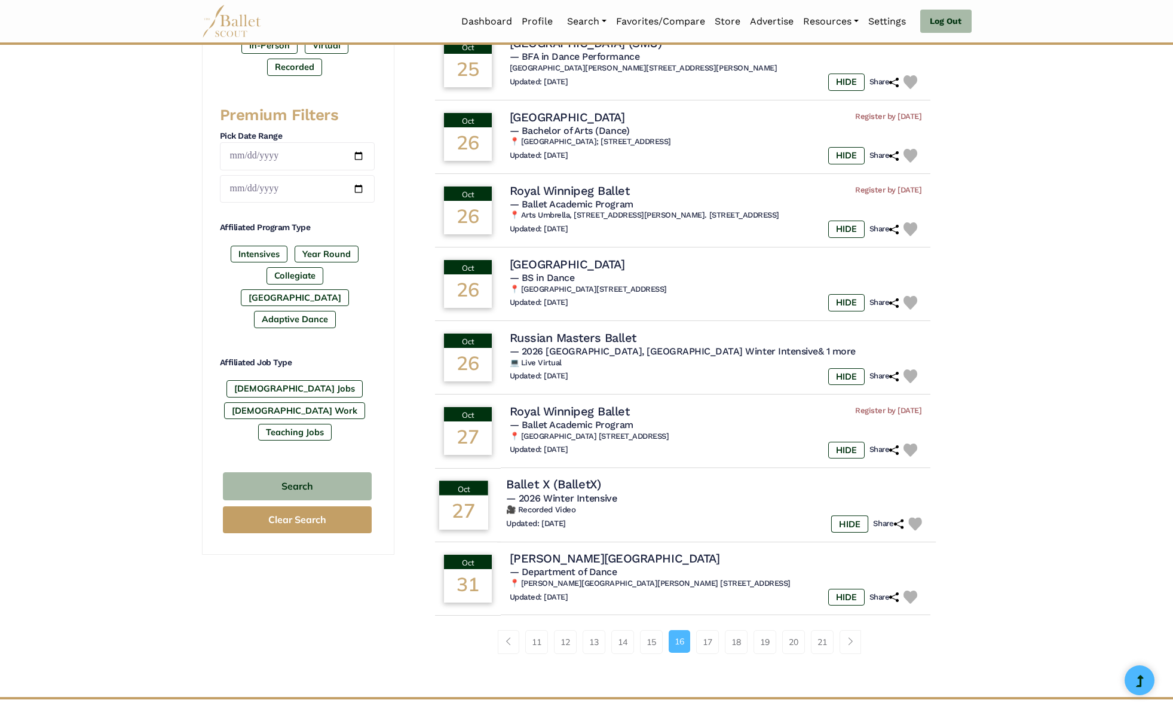
click at [571, 492] on h4 "Ballet X (BalletX)" at bounding box center [553, 484] width 94 height 16
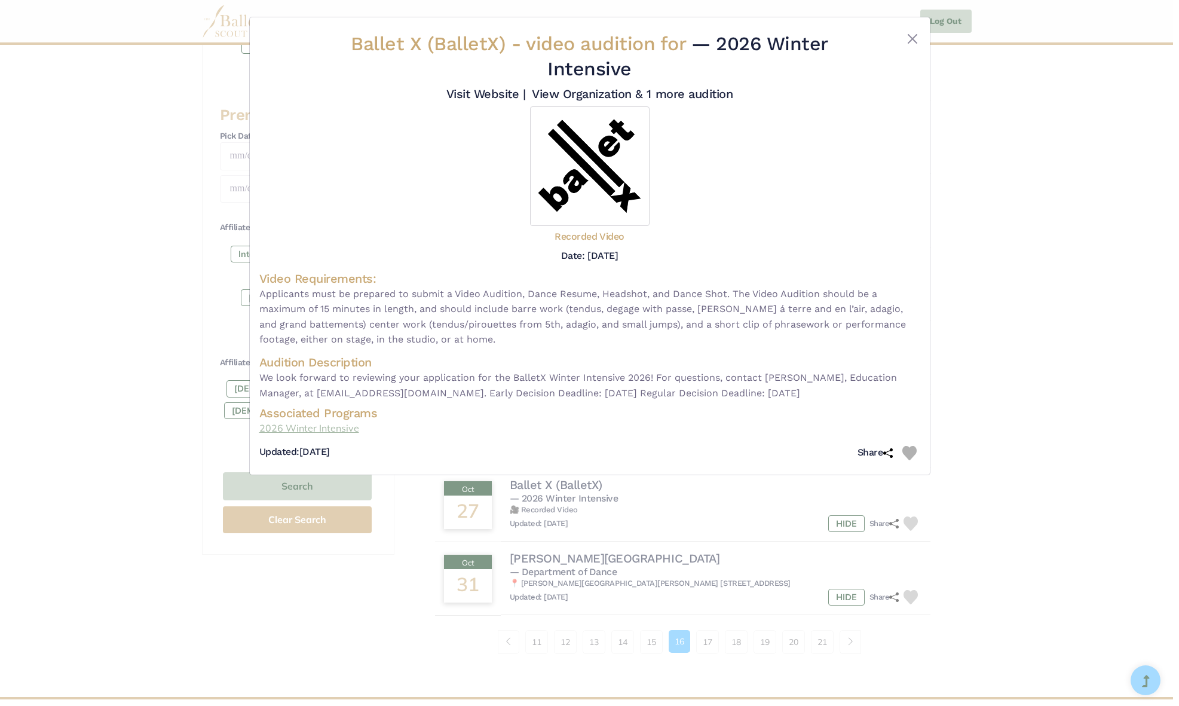
click at [326, 430] on link "2026 Winter Intensive" at bounding box center [589, 429] width 661 height 16
click at [913, 38] on button "Close" at bounding box center [912, 39] width 14 height 14
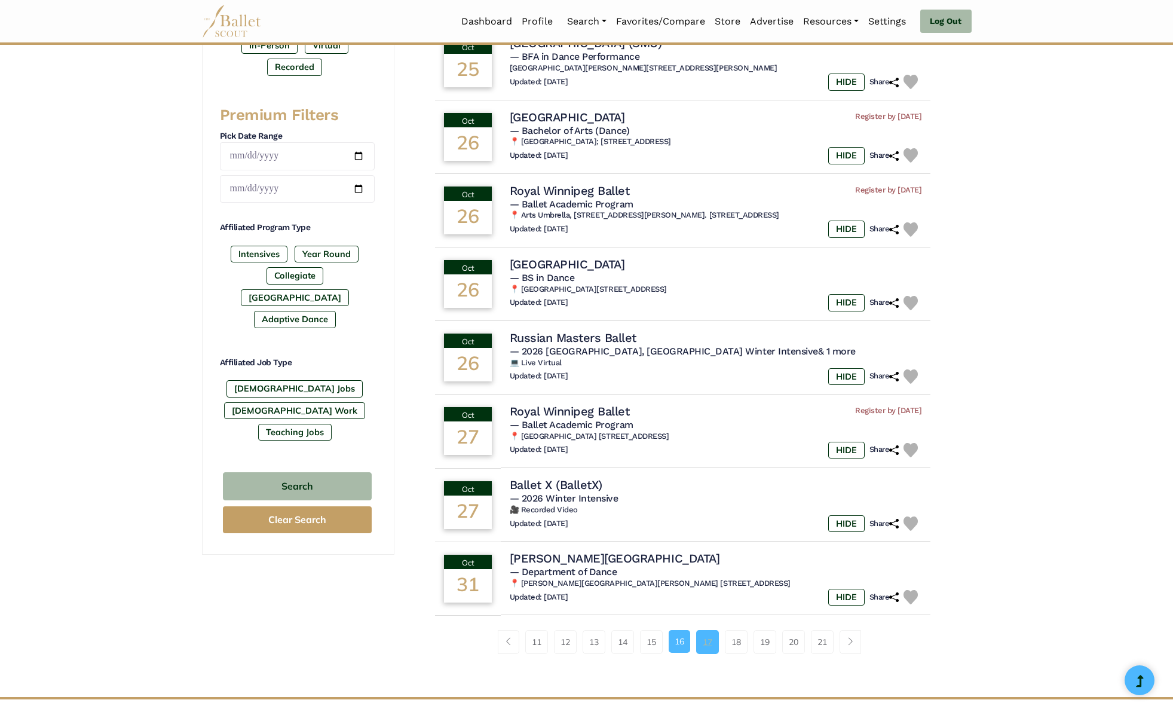
click at [705, 648] on link "17" at bounding box center [707, 642] width 23 height 24
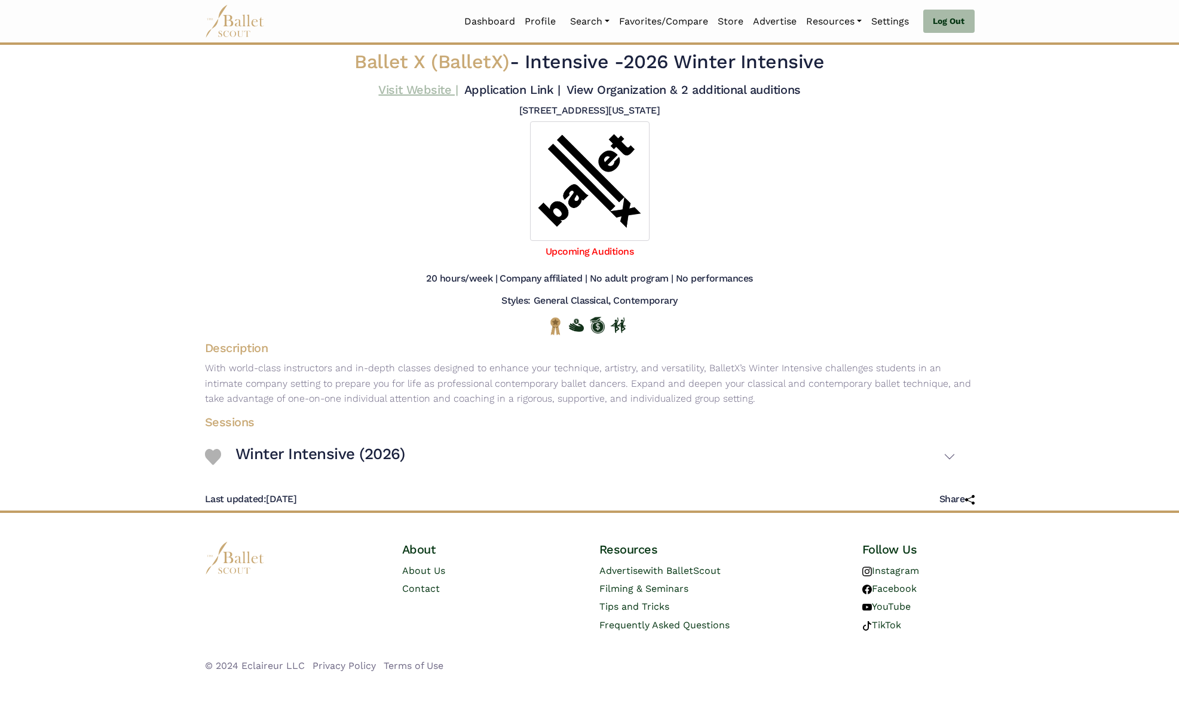
click at [436, 88] on link "Visit Website |" at bounding box center [417, 89] width 79 height 14
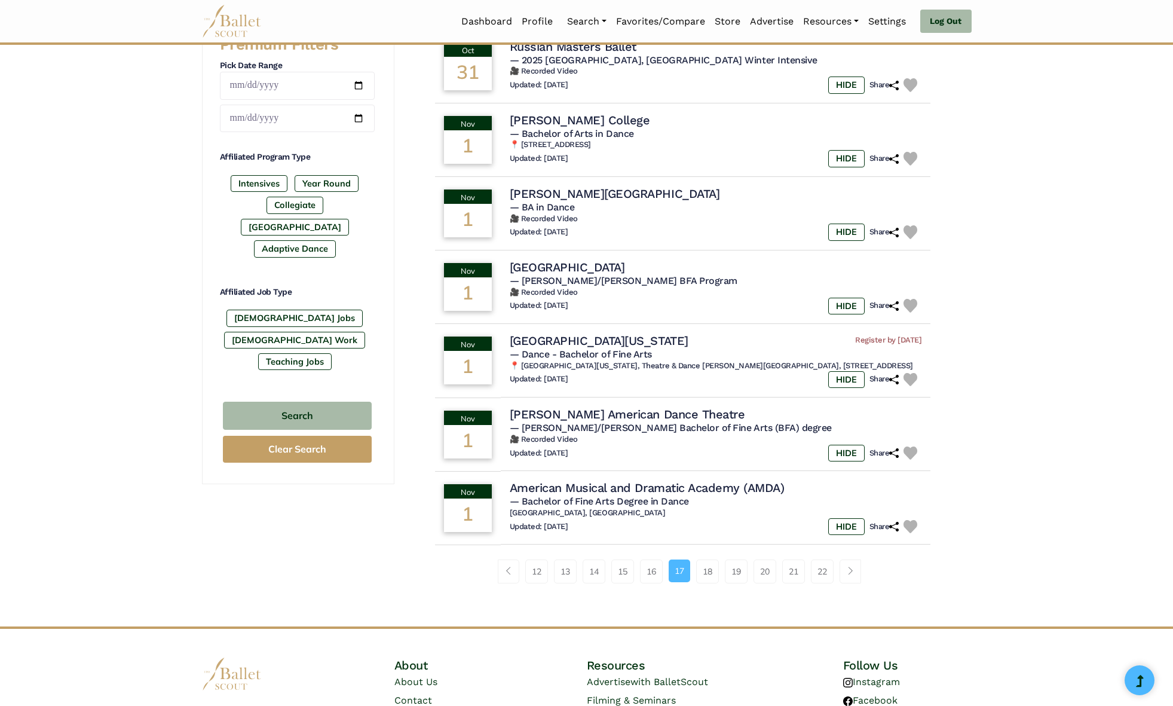
scroll to position [524, 0]
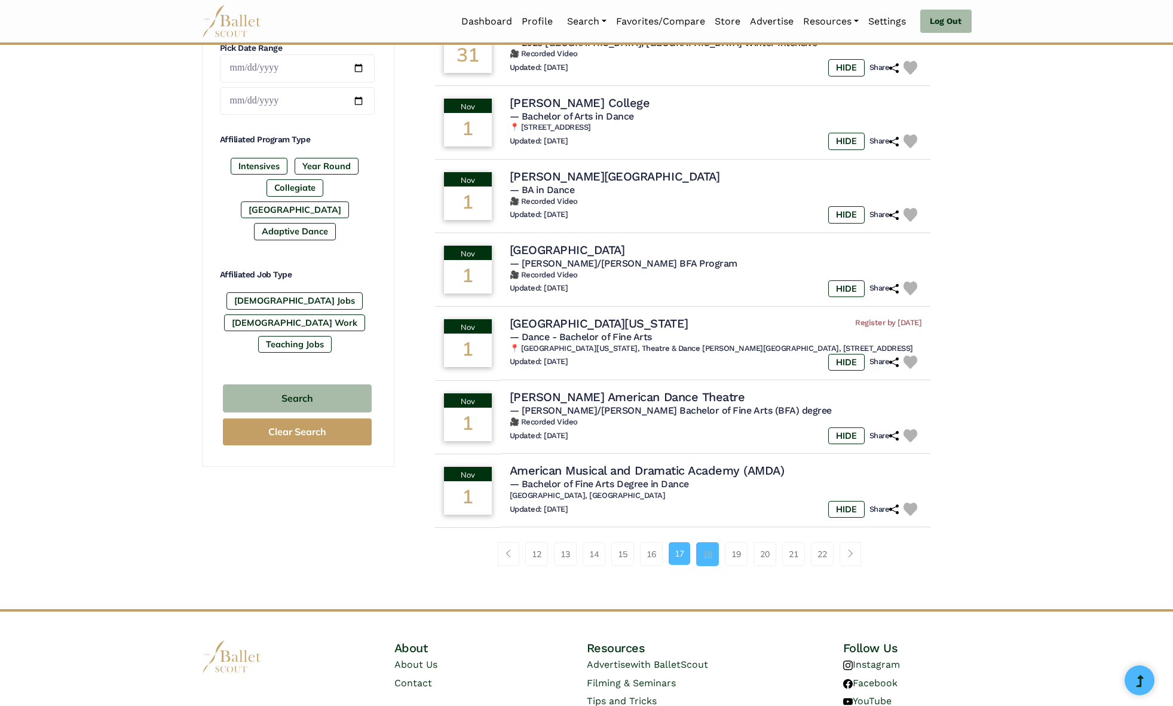
click at [706, 566] on link "18" at bounding box center [707, 554] width 23 height 24
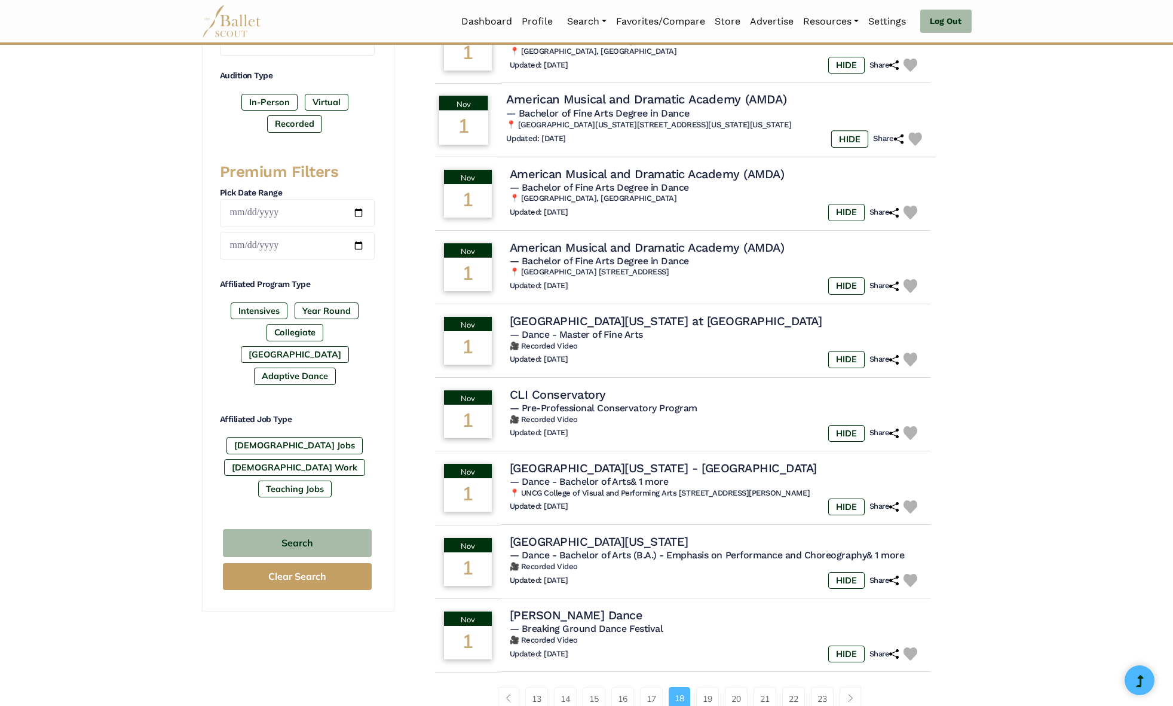
scroll to position [413, 0]
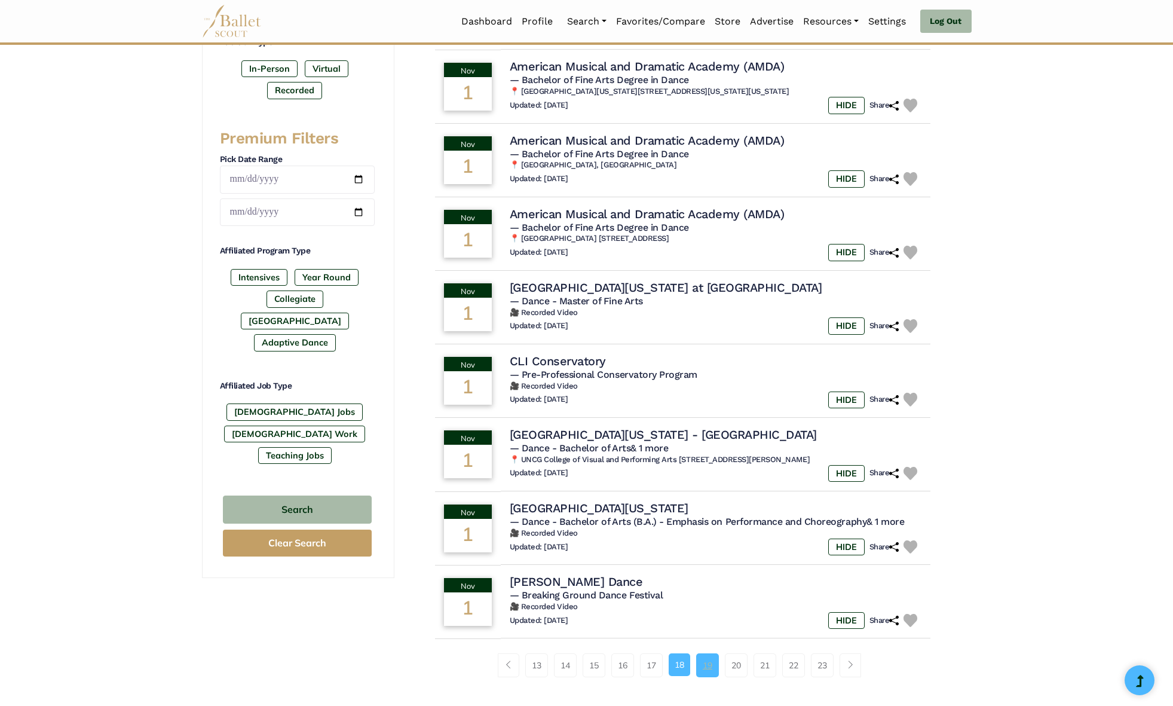
click at [713, 663] on link "19" at bounding box center [707, 665] width 23 height 24
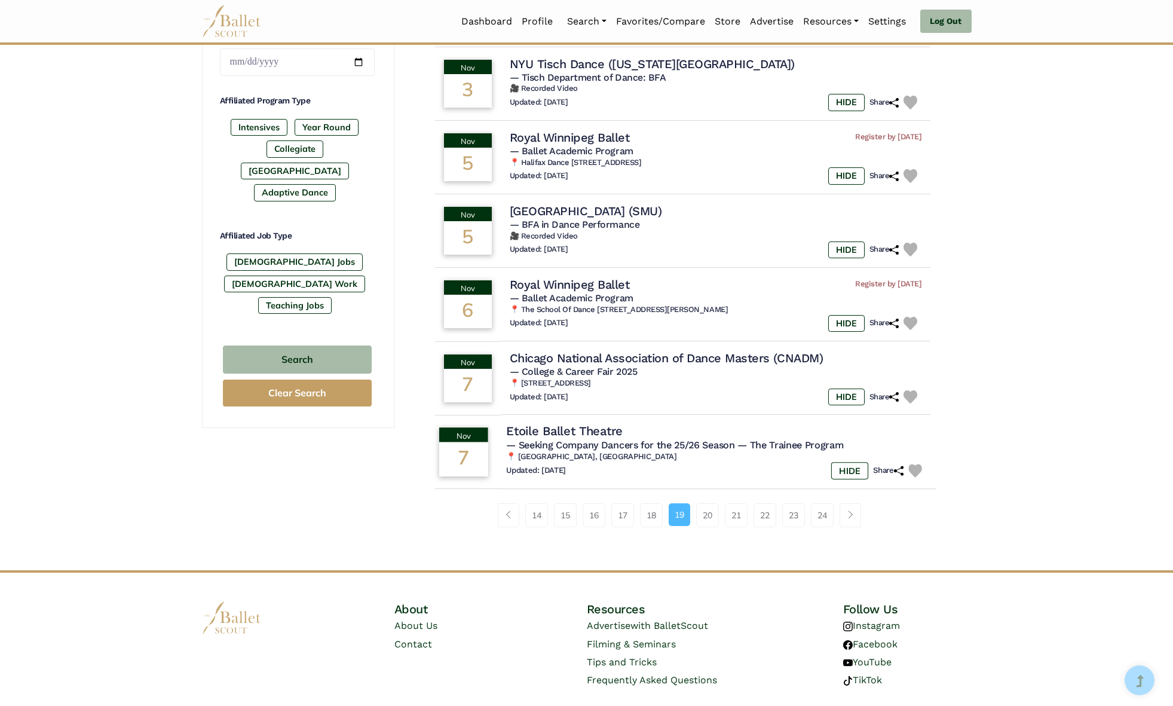
scroll to position [595, 0]
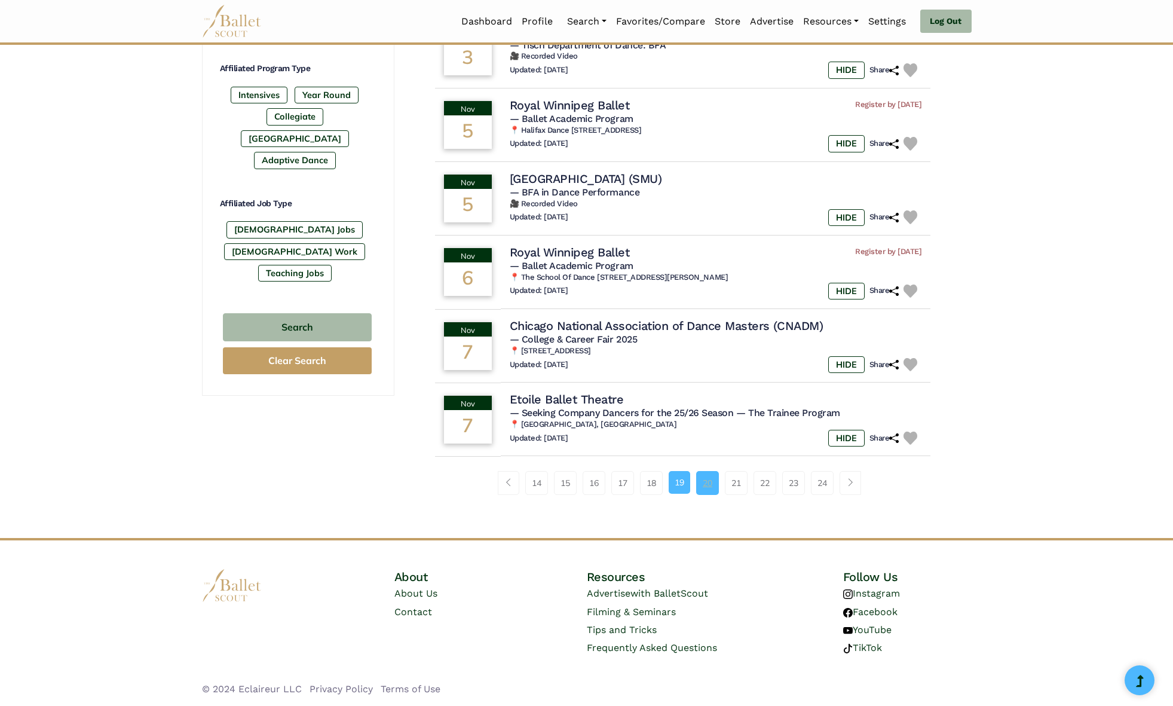
click at [707, 485] on link "20" at bounding box center [707, 483] width 23 height 24
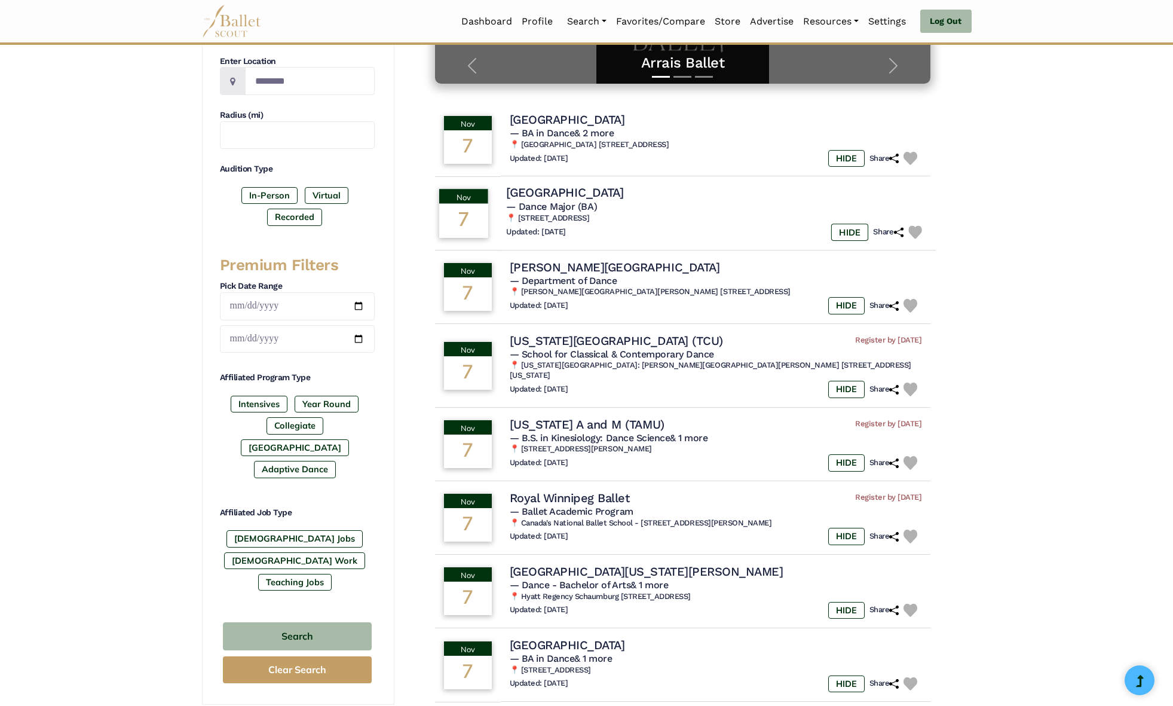
scroll to position [467, 0]
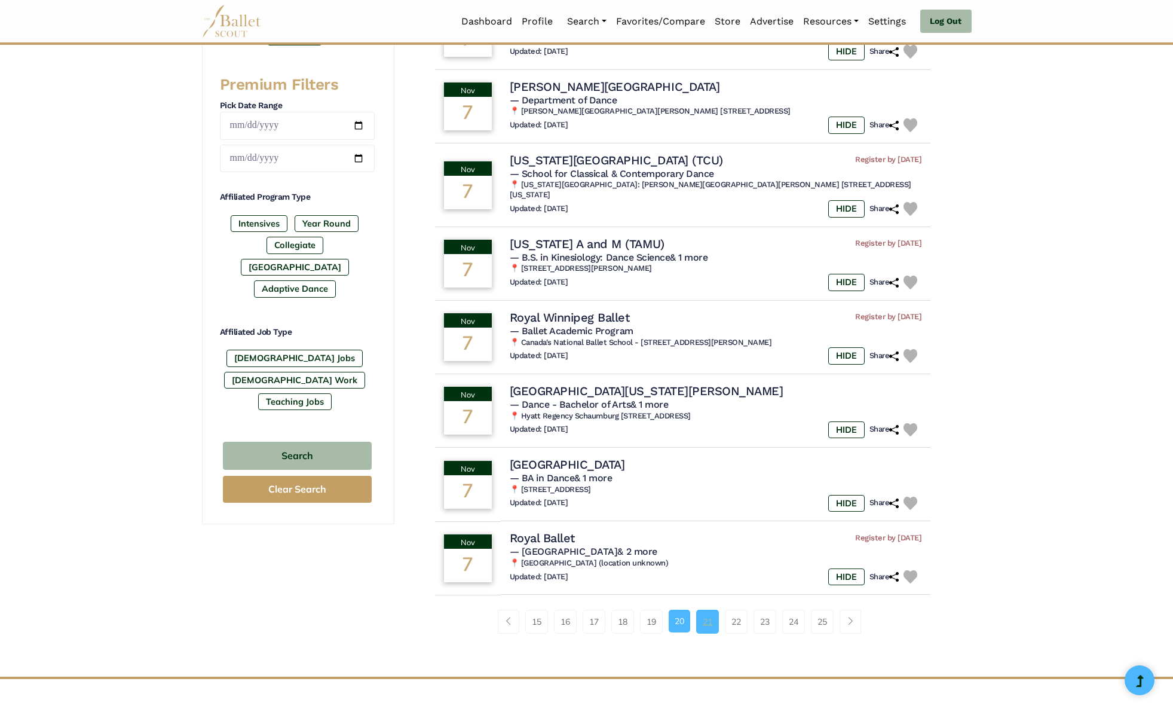
click at [703, 609] on link "21" at bounding box center [707, 621] width 23 height 24
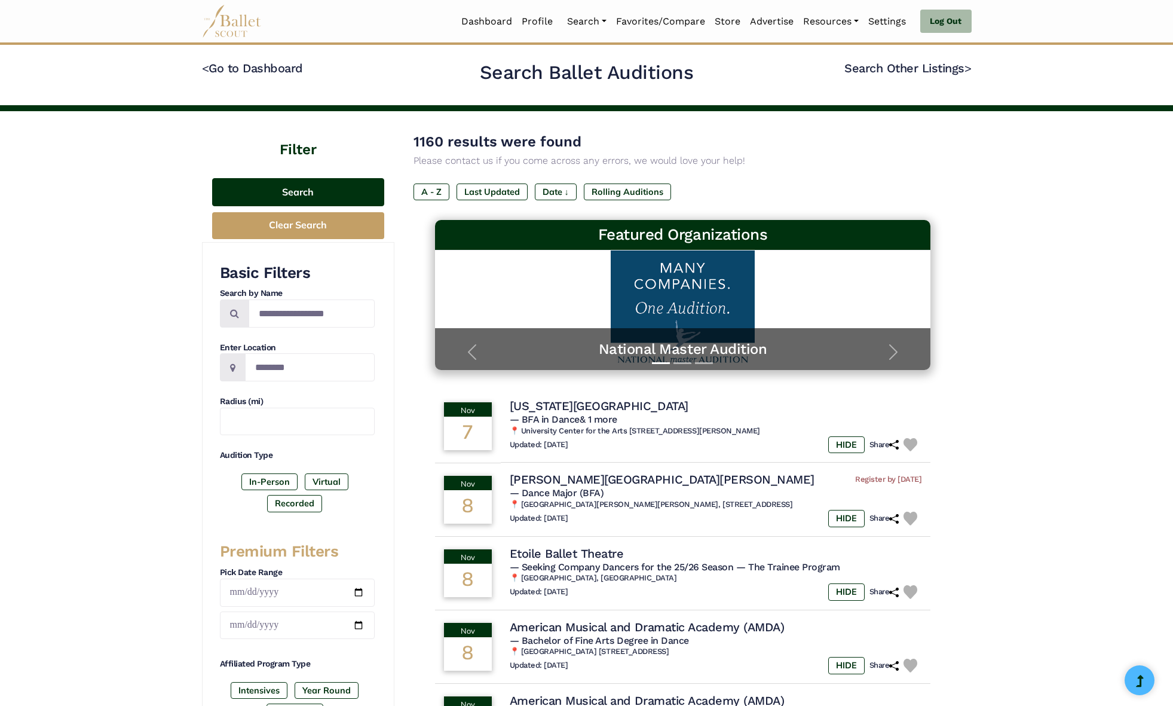
click at [312, 190] on button "Search" at bounding box center [298, 192] width 172 height 28
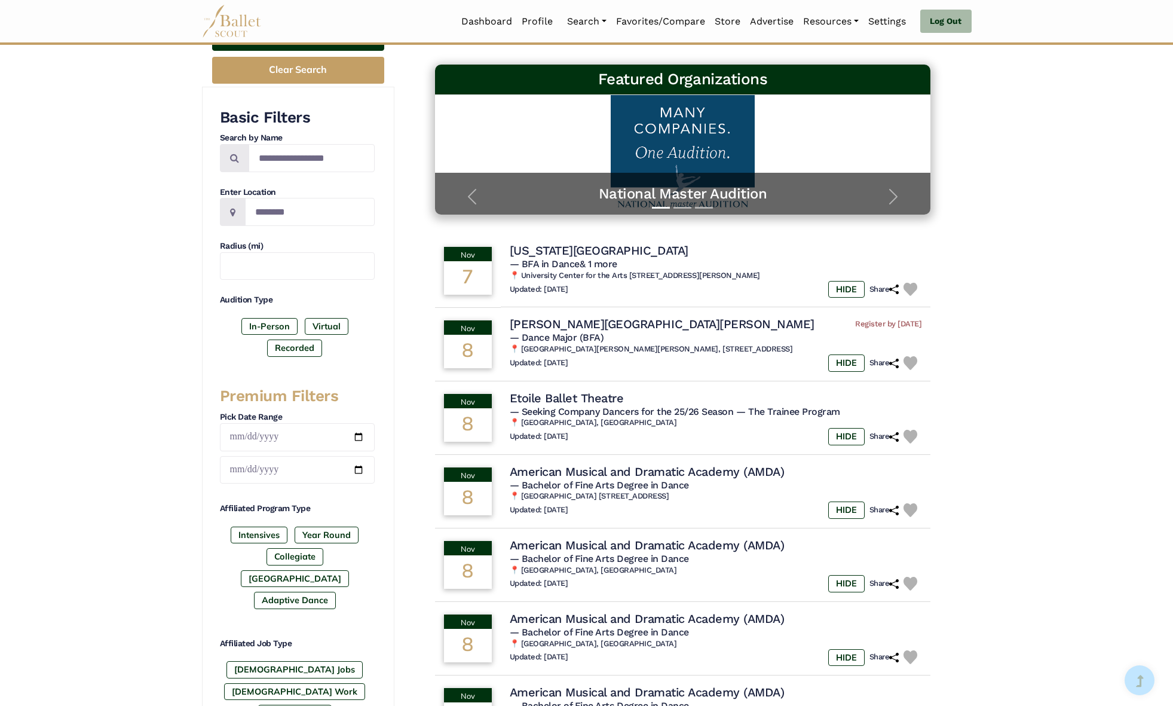
scroll to position [156, 0]
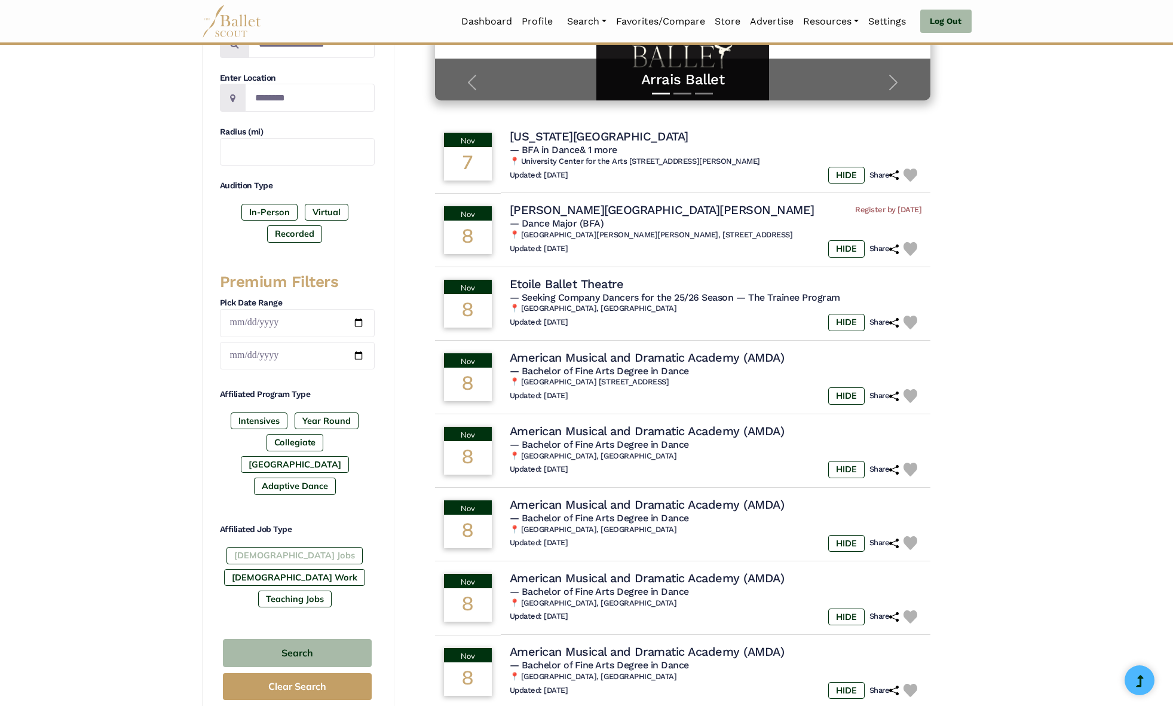
scroll to position [271, 0]
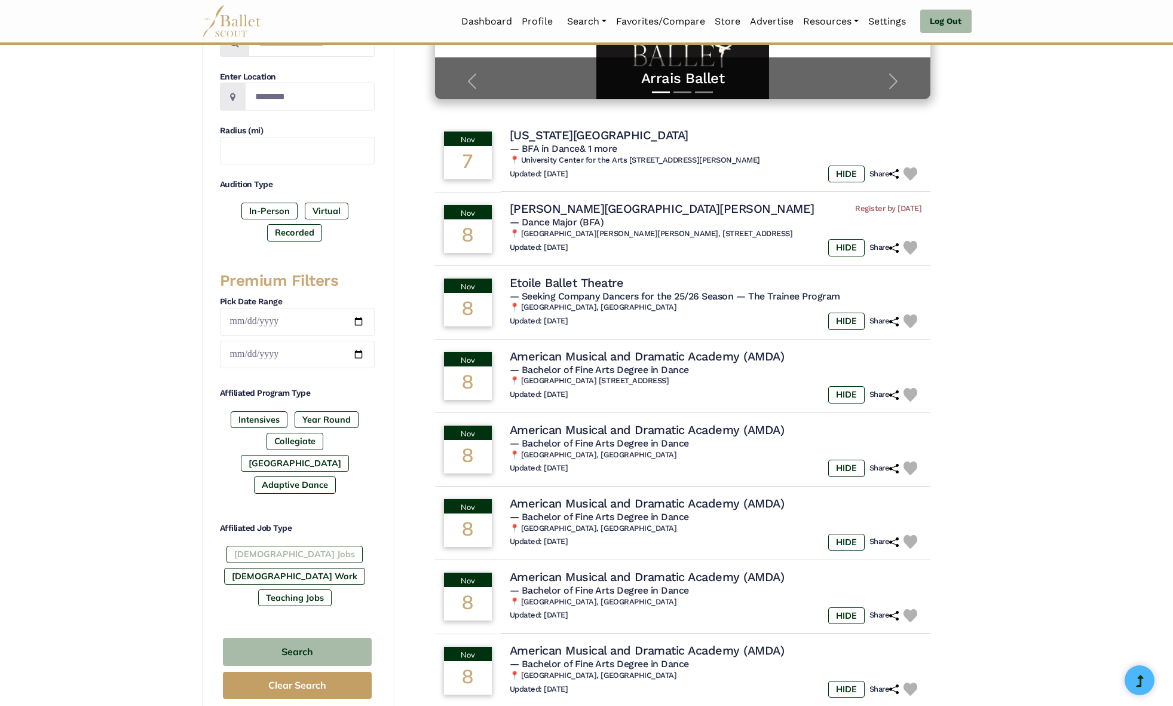
click at [259, 546] on label "[DEMOGRAPHIC_DATA] Jobs" at bounding box center [294, 554] width 136 height 17
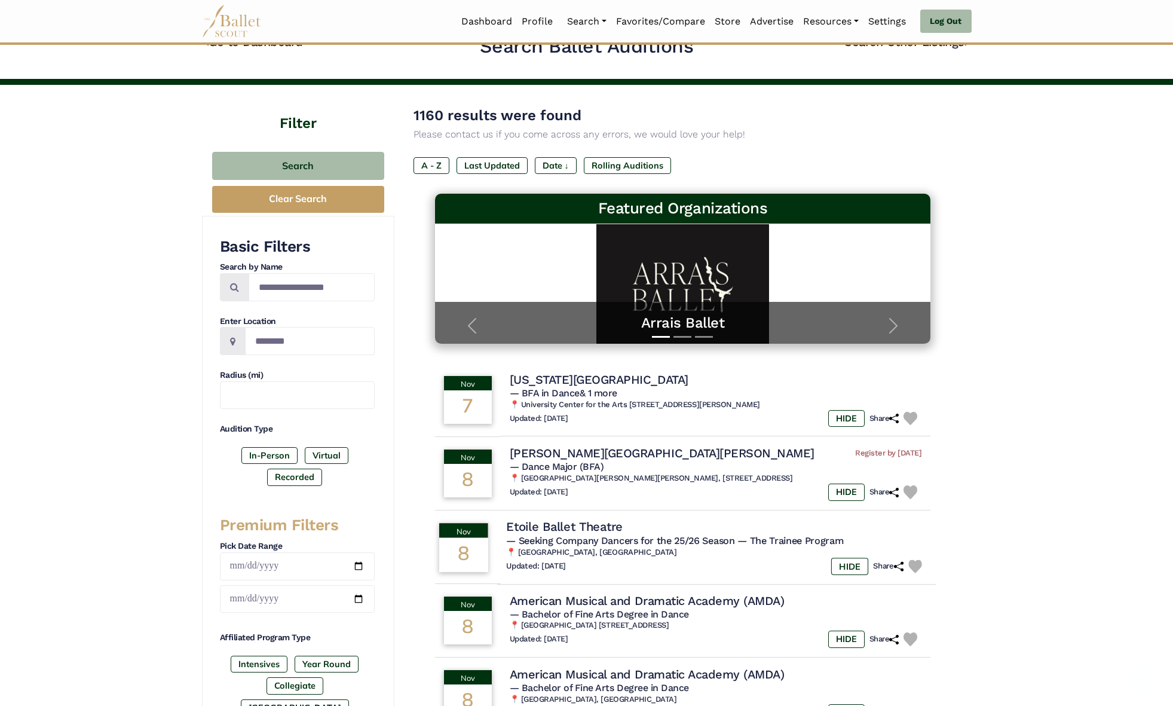
scroll to position [0, 0]
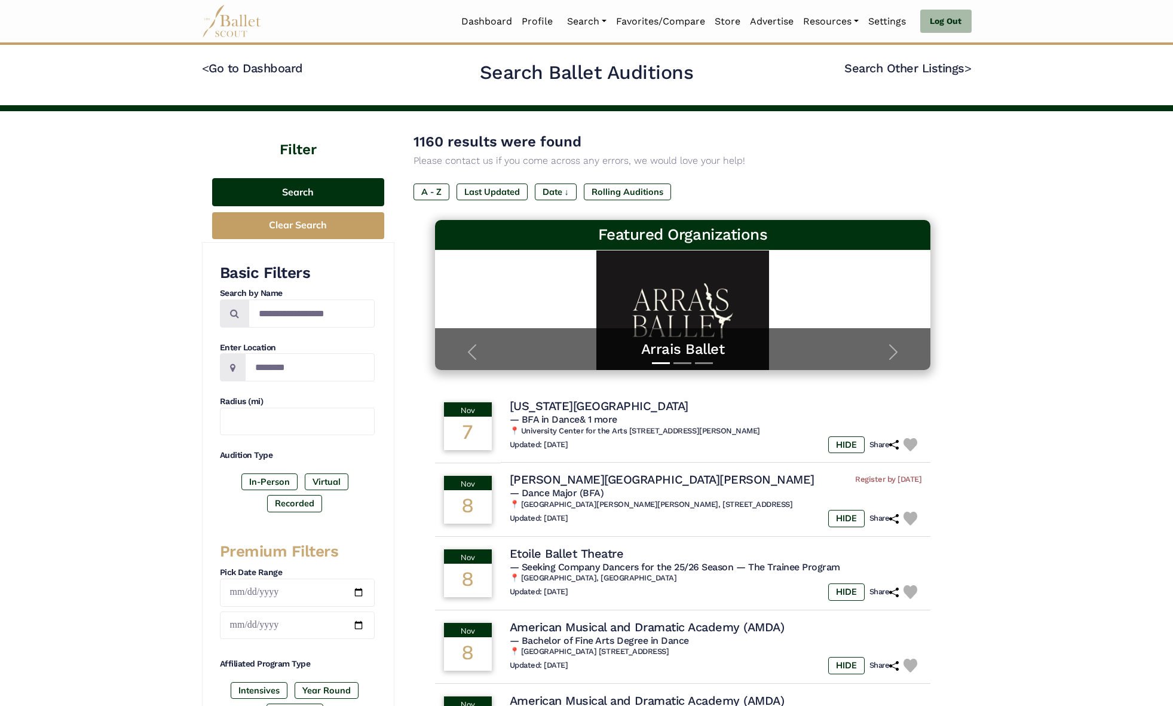
click at [315, 194] on button "Search" at bounding box center [298, 192] width 172 height 28
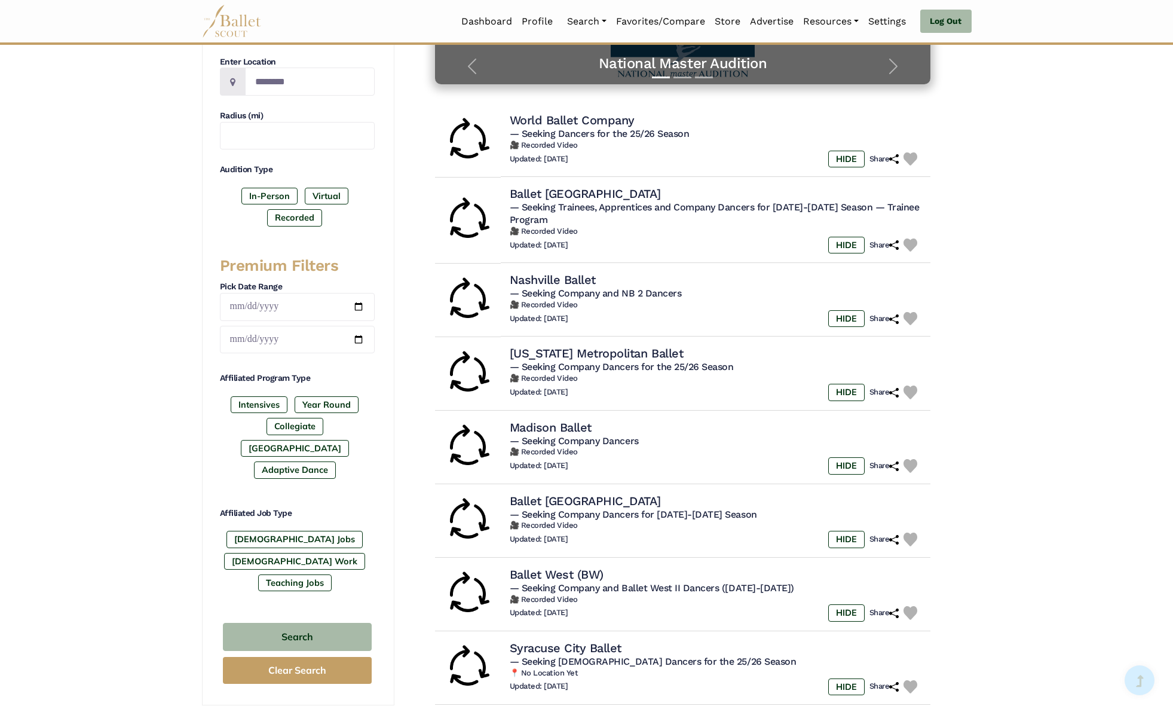
scroll to position [304, 0]
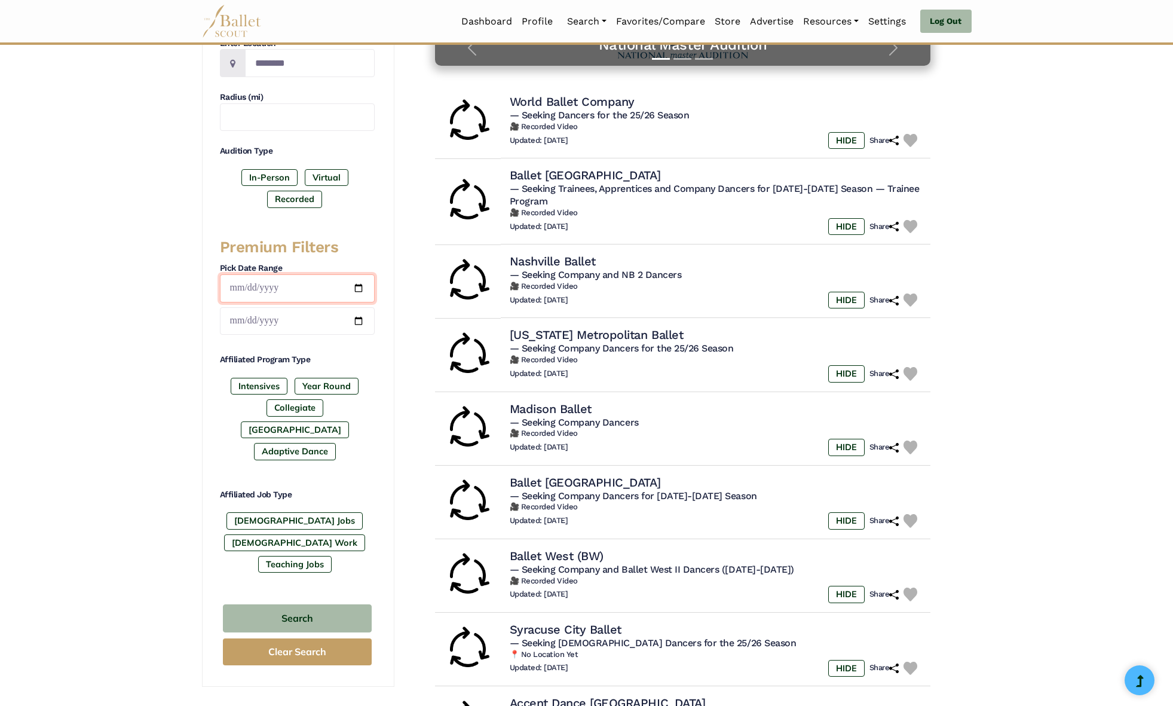
click at [349, 286] on input "date" at bounding box center [297, 288] width 155 height 28
click at [359, 286] on input "date" at bounding box center [297, 288] width 155 height 28
type input "**********"
click at [363, 318] on input "date" at bounding box center [297, 321] width 155 height 28
type input "**********"
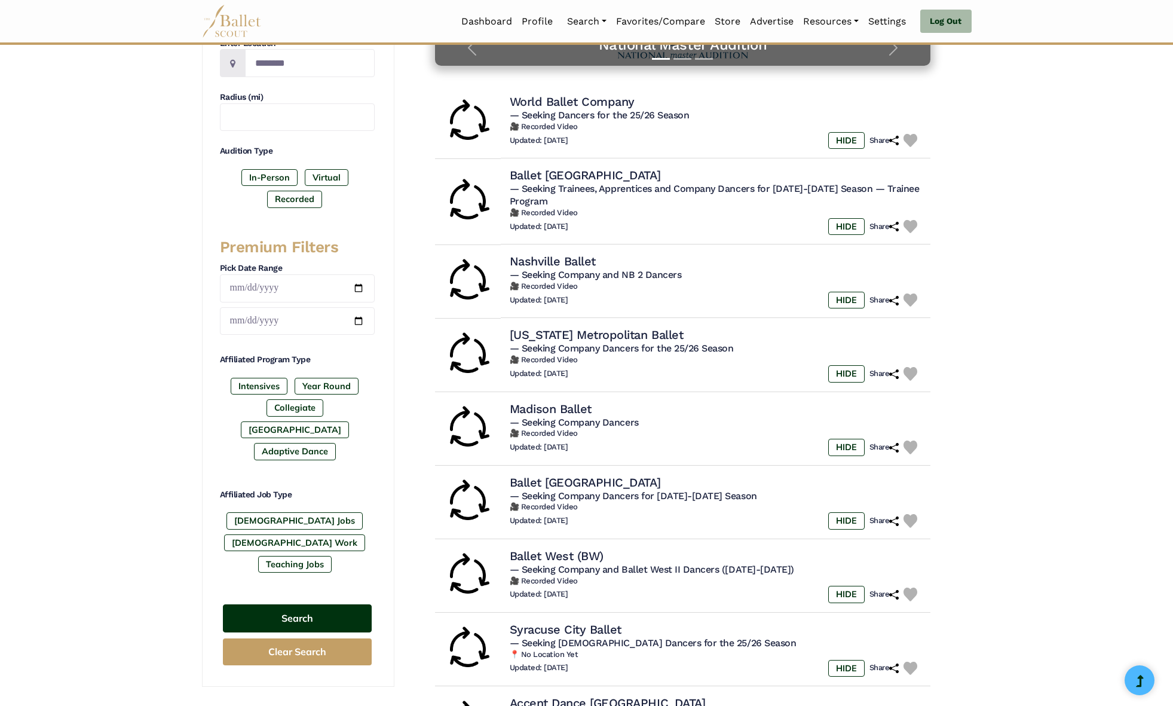
click at [327, 604] on button "Search" at bounding box center [297, 618] width 149 height 28
click at [298, 604] on button "Search" at bounding box center [297, 618] width 149 height 28
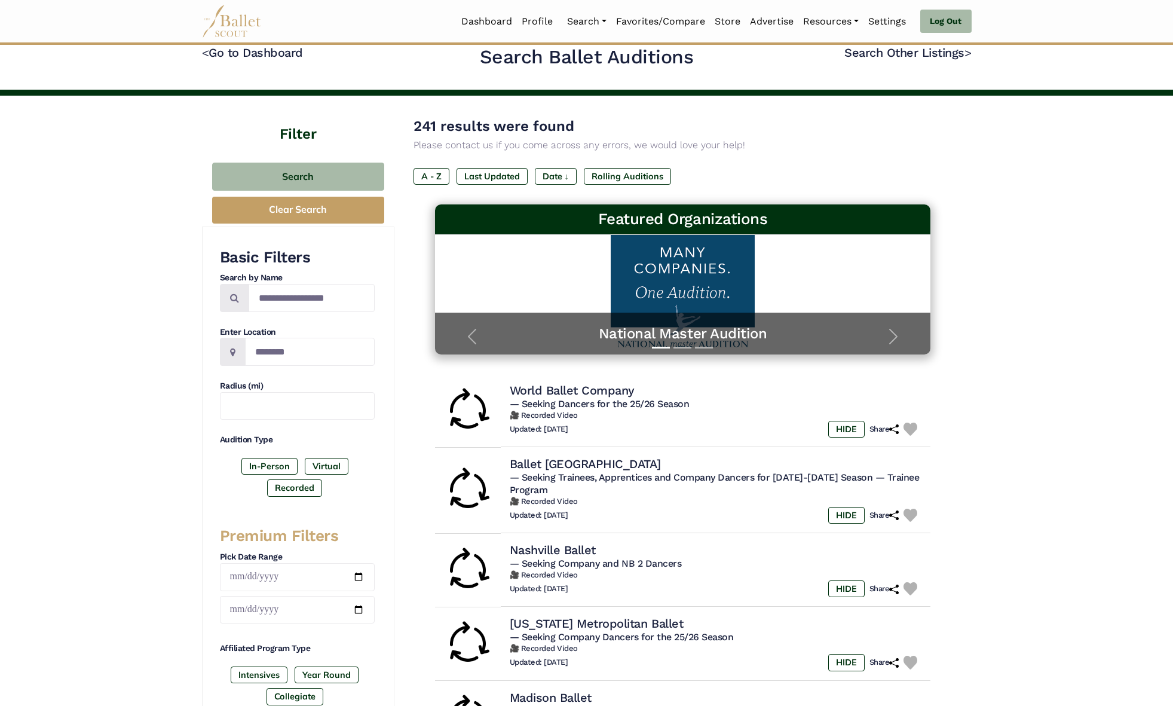
scroll to position [0, 0]
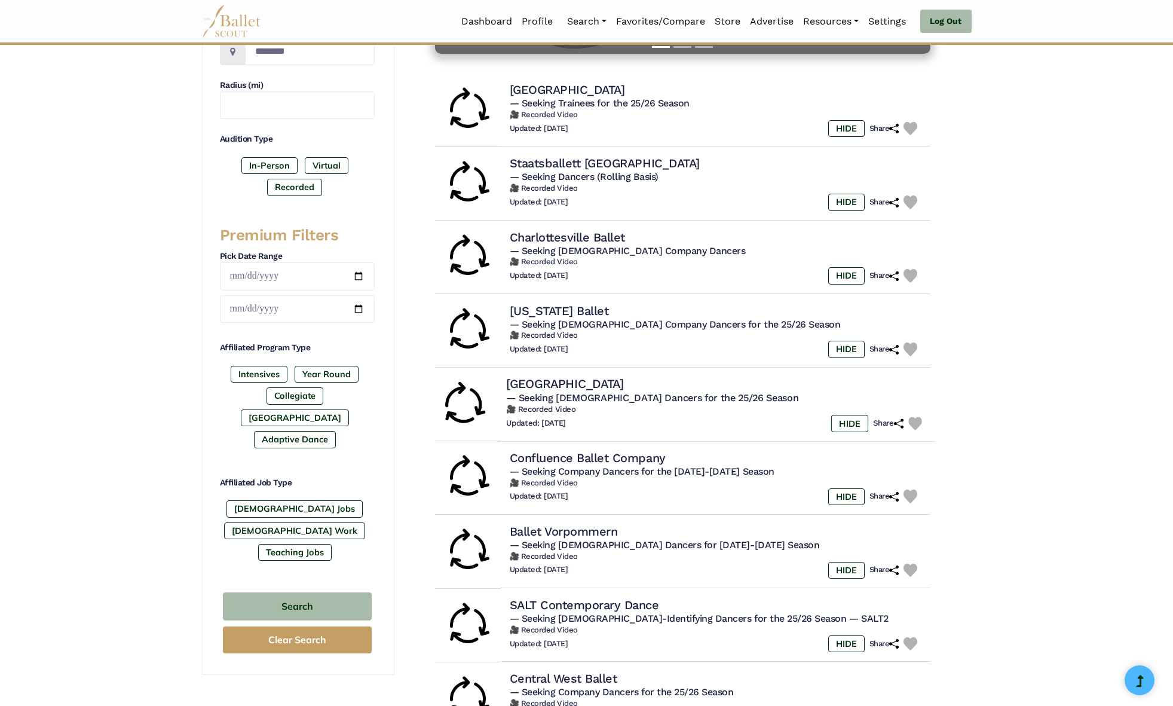
scroll to position [82, 0]
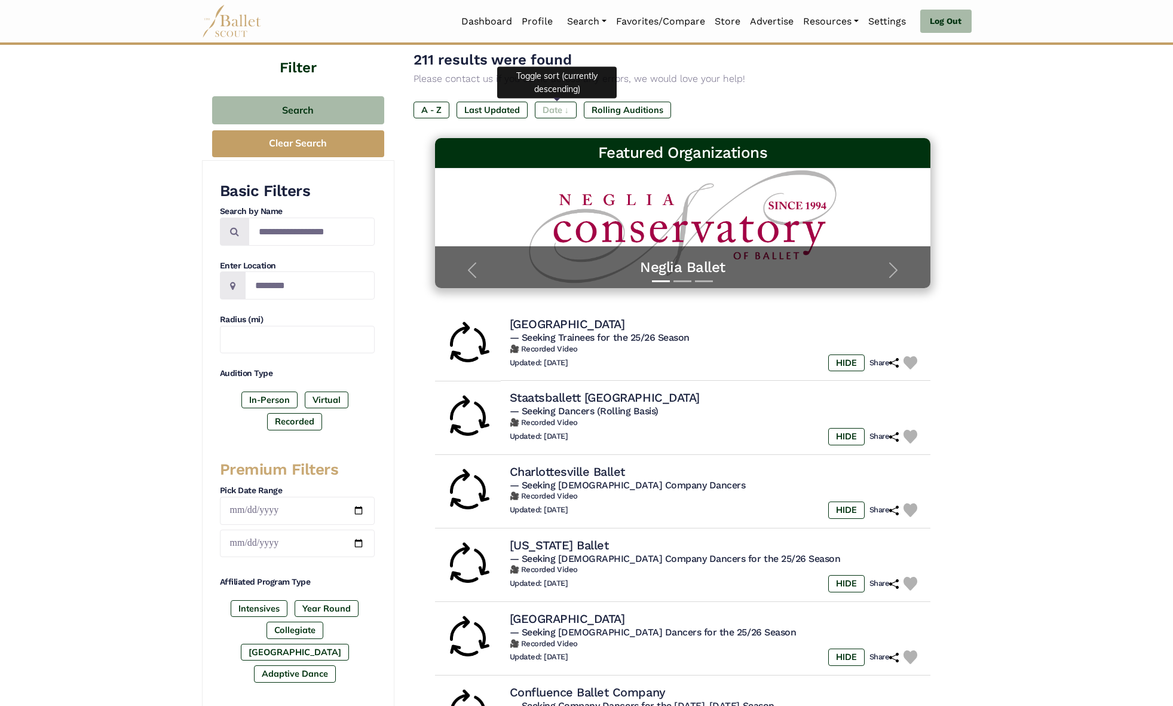
click at [551, 112] on label "Date ↓" at bounding box center [556, 110] width 42 height 17
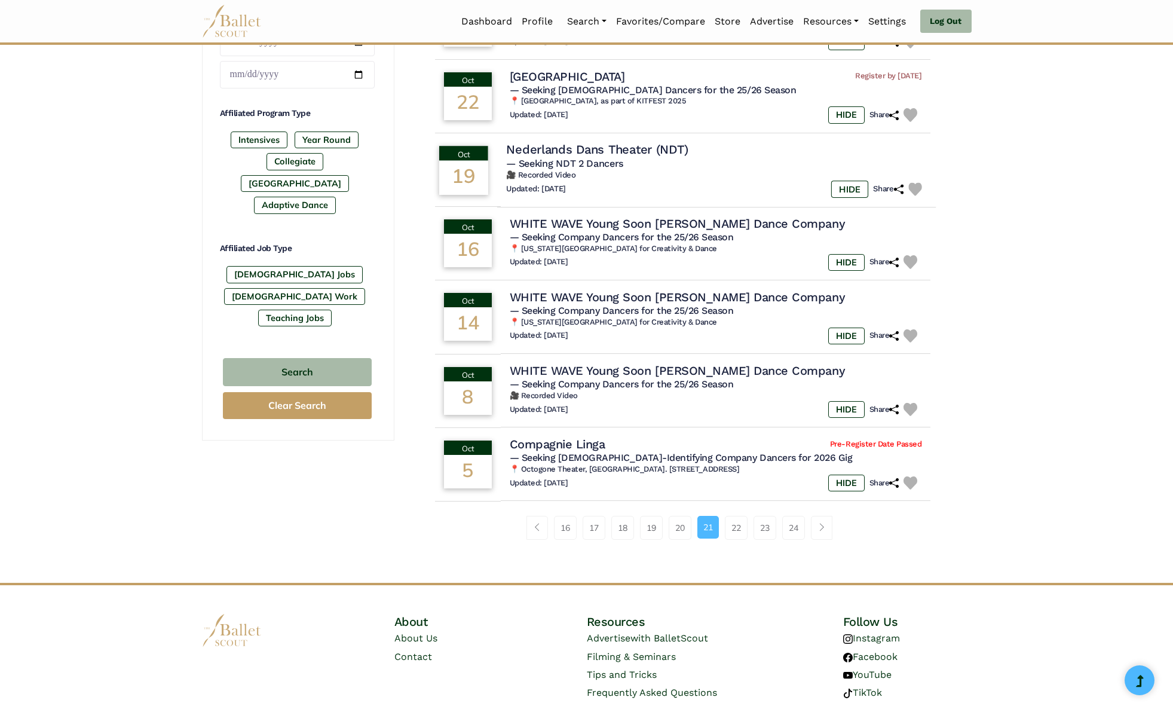
scroll to position [551, 0]
click at [731, 525] on link "22" at bounding box center [736, 527] width 23 height 24
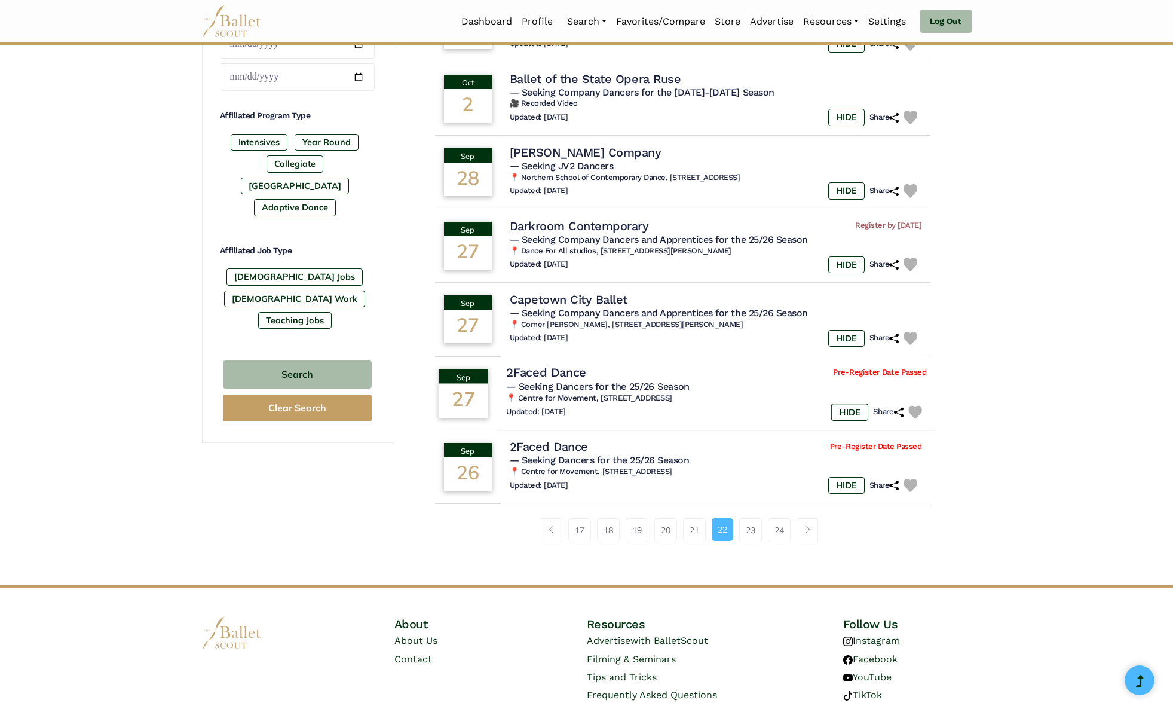
scroll to position [549, 0]
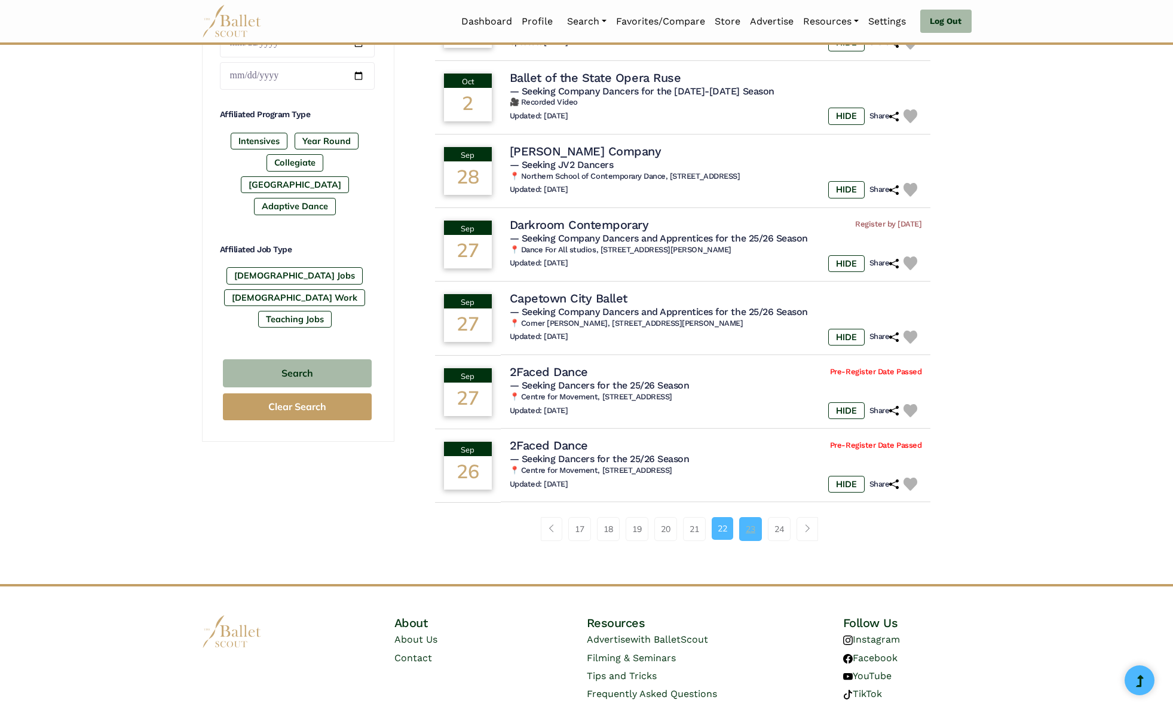
click at [750, 522] on link "23" at bounding box center [750, 529] width 23 height 24
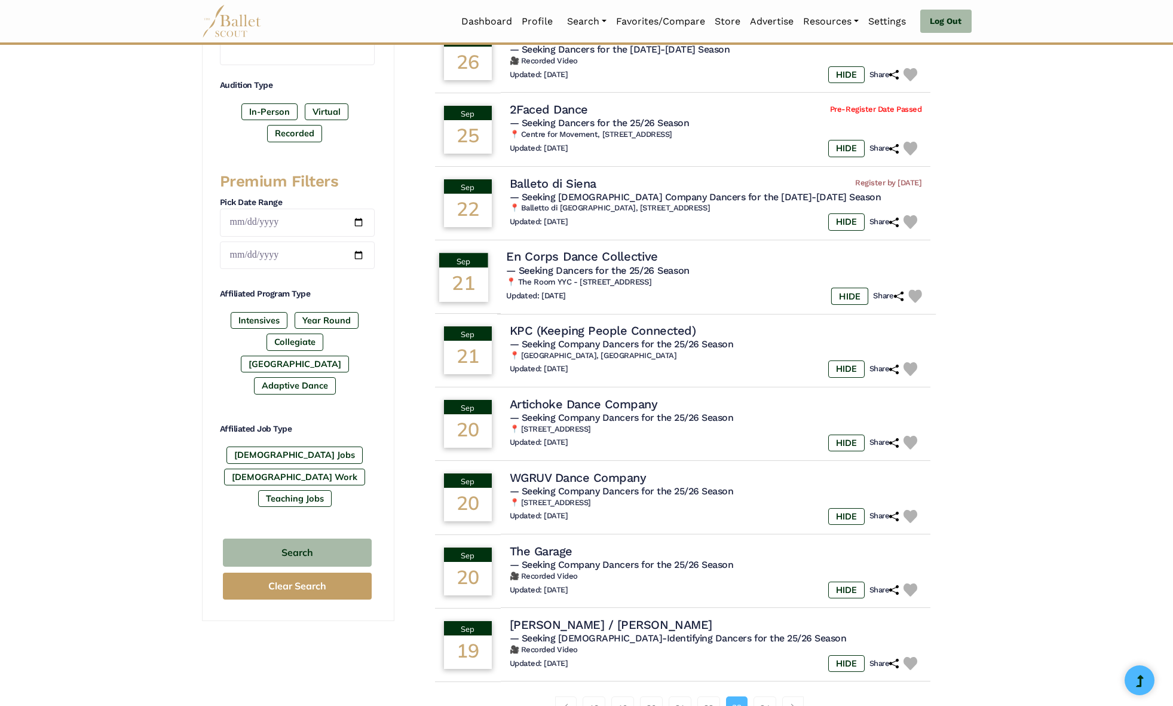
scroll to position [499, 0]
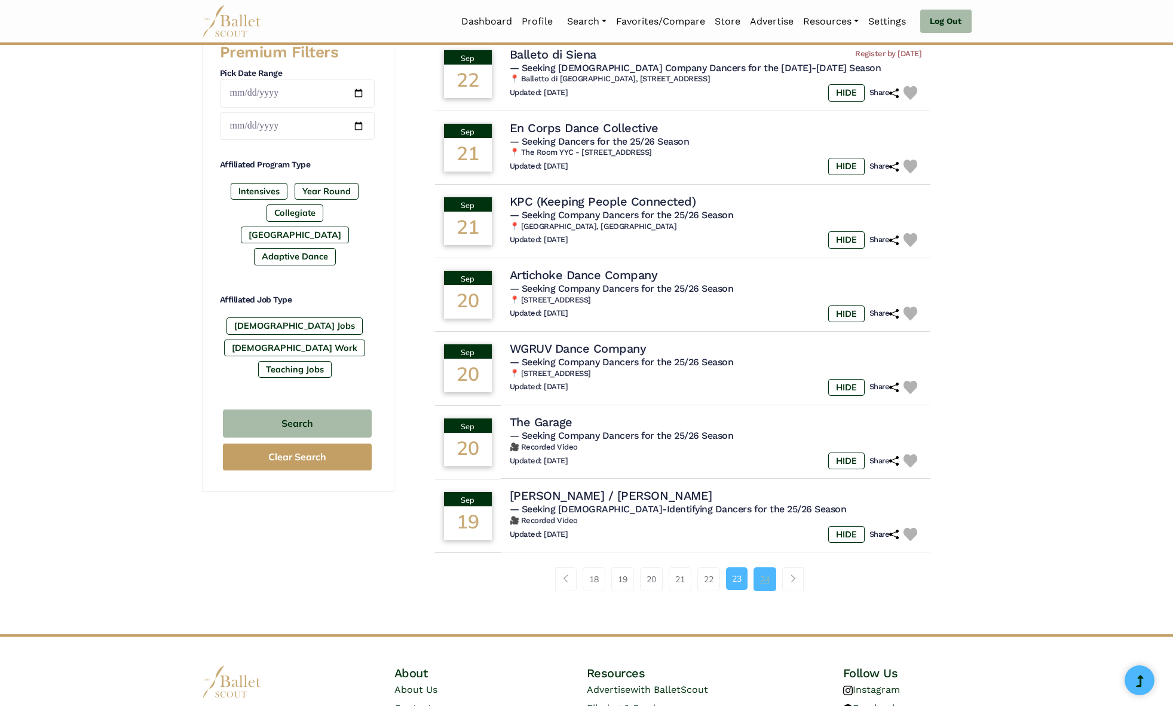
click at [769, 573] on link "24" at bounding box center [764, 579] width 23 height 24
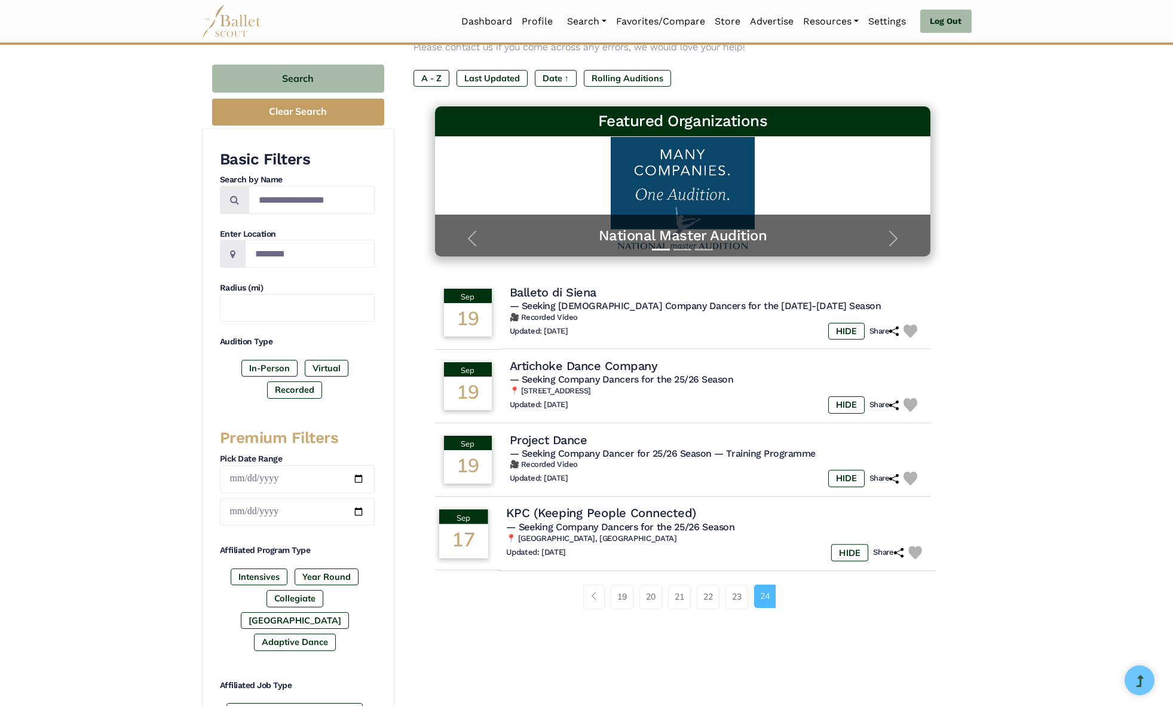
scroll to position [127, 0]
